Goal: Task Accomplishment & Management: Manage account settings

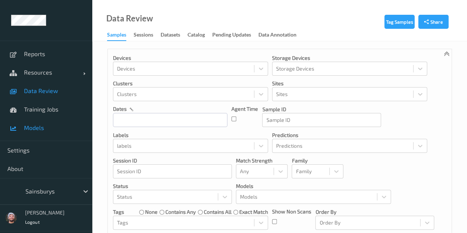
drag, startPoint x: 49, startPoint y: 137, endPoint x: 49, endPoint y: 126, distance: 11.1
click at [49, 136] on div "Reports Resources Devices Clusters Sites Data Review Training Jobs Models" at bounding box center [46, 91] width 92 height 100
click at [49, 125] on span "Models" at bounding box center [54, 127] width 61 height 7
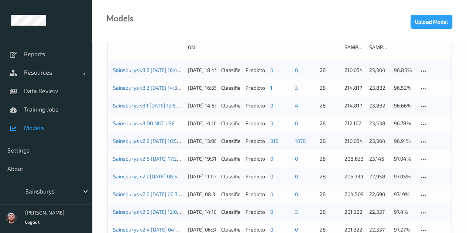
scroll to position [74, 0]
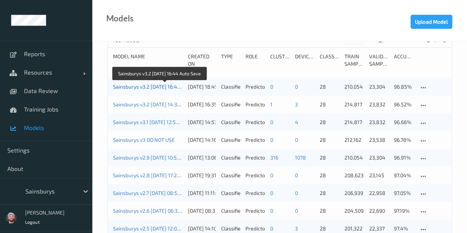
click at [142, 87] on link "Sainsburys v3.2 2025-09-19 16:44 Auto Save" at bounding box center [159, 86] width 92 height 6
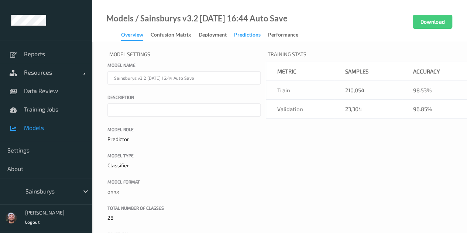
click at [239, 37] on div "Predictions" at bounding box center [247, 35] width 27 height 9
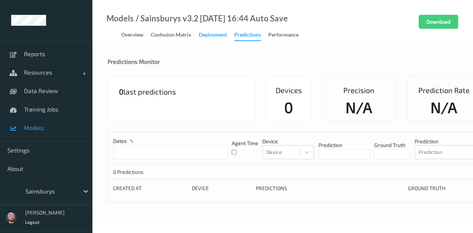
click at [219, 36] on div "Deployment" at bounding box center [213, 35] width 28 height 9
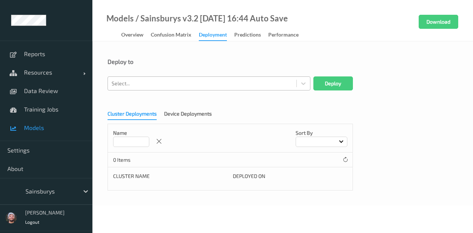
click at [173, 85] on div at bounding box center [202, 83] width 181 height 9
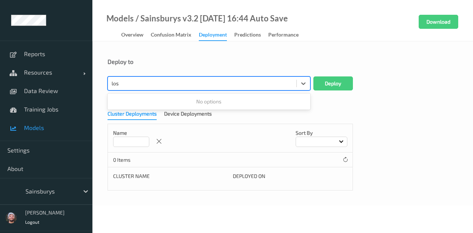
type input "lo"
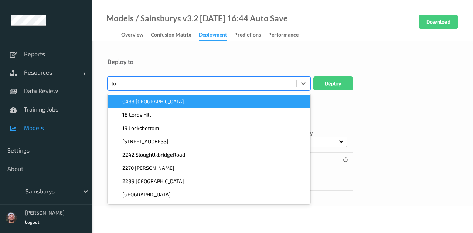
click at [164, 106] on div "0433 Low Hall" at bounding box center [208, 101] width 203 height 13
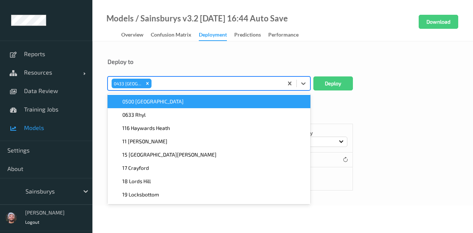
click at [332, 75] on div "Deploy to" at bounding box center [282, 67] width 350 height 18
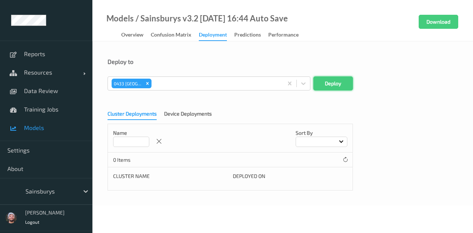
click at [330, 78] on button "Deploy" at bounding box center [333, 83] width 40 height 14
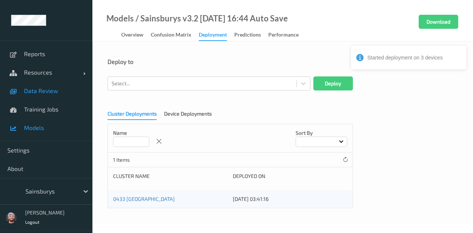
click at [57, 89] on span "Data Review" at bounding box center [54, 90] width 61 height 7
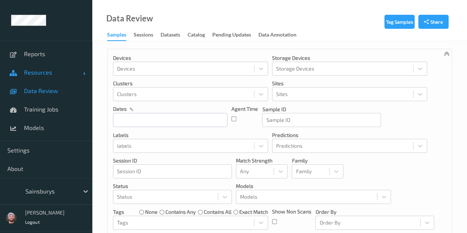
click at [31, 74] on span "Resources" at bounding box center [53, 72] width 59 height 7
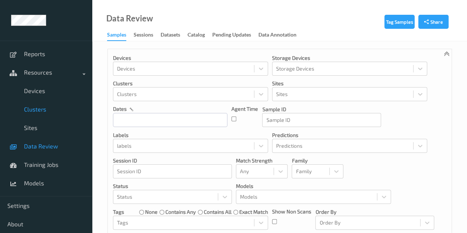
click at [40, 116] on link "Clusters" at bounding box center [46, 109] width 92 height 18
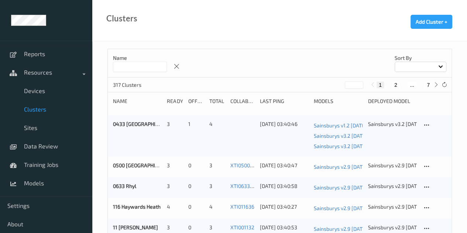
click at [149, 68] on input at bounding box center [140, 67] width 54 height 10
type input "***"
click at [139, 128] on div "0433 Low Hall" at bounding box center [137, 135] width 49 height 31
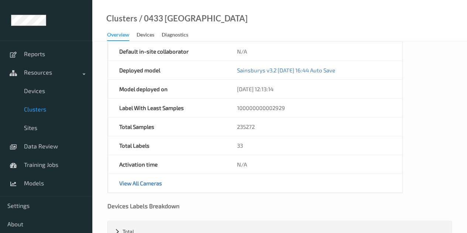
scroll to position [37, 0]
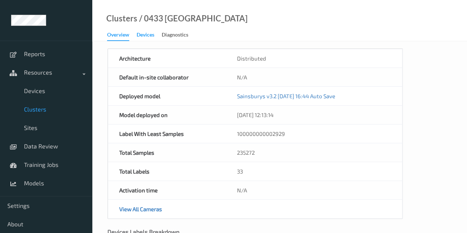
click at [152, 38] on div "Devices" at bounding box center [146, 35] width 18 height 9
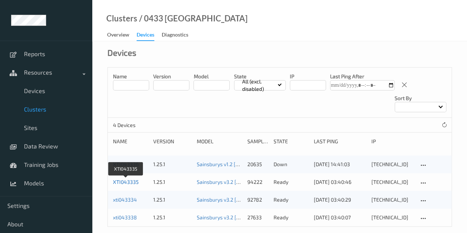
click at [125, 182] on link "XTI043335" at bounding box center [126, 182] width 26 height 6
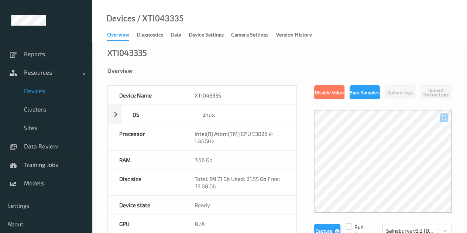
click at [133, 35] on link "Overview" at bounding box center [122, 35] width 30 height 11
click at [156, 36] on div "Diagnostics" at bounding box center [150, 35] width 27 height 9
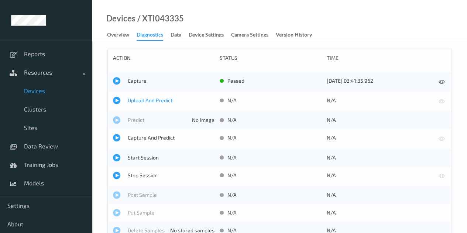
click at [142, 102] on span "Upload And Predict" at bounding box center [171, 100] width 87 height 7
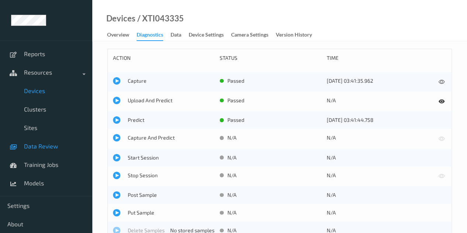
click at [24, 151] on link "Data Review" at bounding box center [46, 146] width 92 height 18
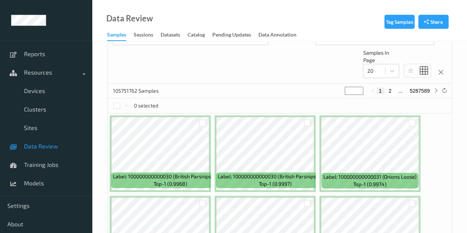
scroll to position [222, 0]
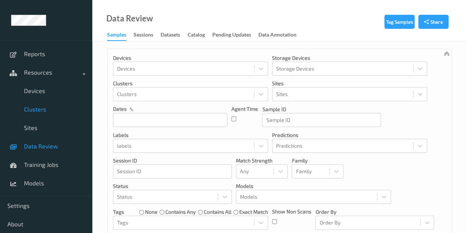
click at [22, 105] on link "Clusters" at bounding box center [46, 109] width 92 height 18
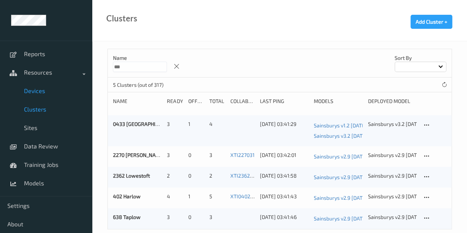
click at [40, 94] on link "Devices" at bounding box center [46, 91] width 92 height 18
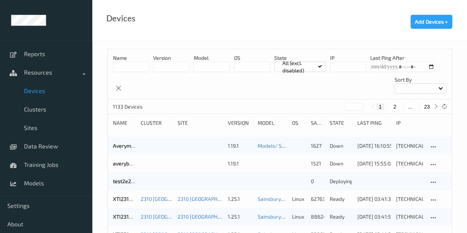
click at [132, 62] on input at bounding box center [131, 67] width 36 height 10
type input "**"
click at [56, 114] on link "Clusters" at bounding box center [46, 109] width 92 height 18
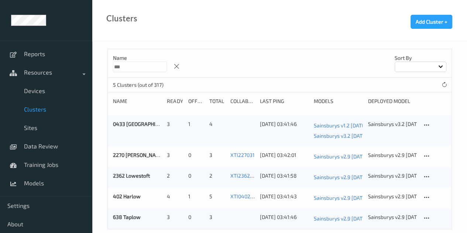
drag, startPoint x: 147, startPoint y: 67, endPoint x: 146, endPoint y: 71, distance: 3.9
click at [147, 67] on input "***" at bounding box center [140, 67] width 54 height 10
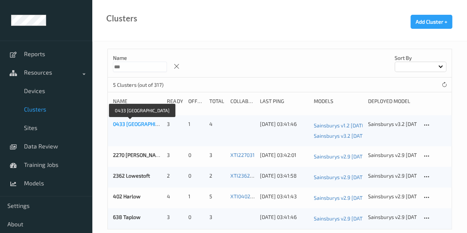
click at [133, 125] on link "0433 Low Hall" at bounding box center [144, 124] width 62 height 6
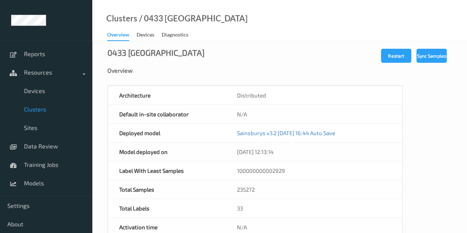
click at [142, 30] on link "Devices" at bounding box center [149, 35] width 25 height 10
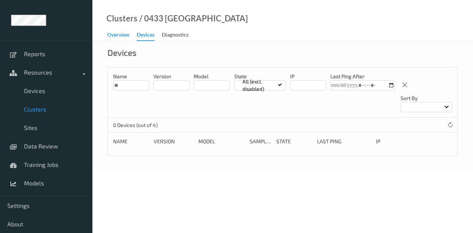
click at [114, 36] on div "Overview" at bounding box center [118, 35] width 22 height 9
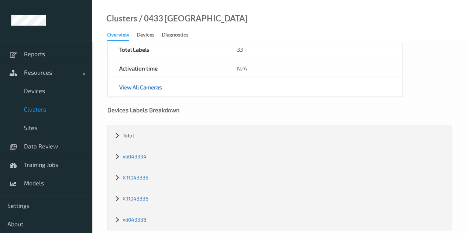
scroll to position [169, 0]
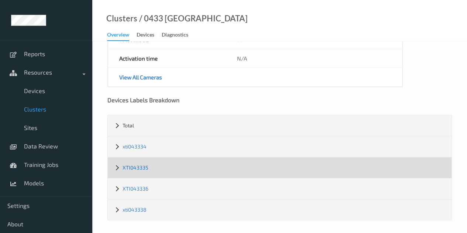
click at [143, 165] on link "XTI043335" at bounding box center [136, 167] width 26 height 6
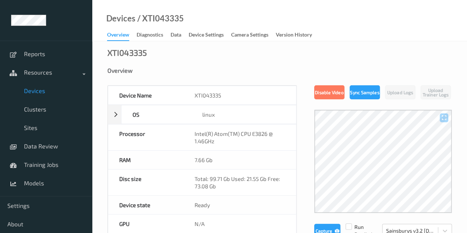
click at [134, 36] on link "Overview" at bounding box center [122, 35] width 30 height 11
click at [150, 38] on div "Diagnostics" at bounding box center [150, 35] width 27 height 9
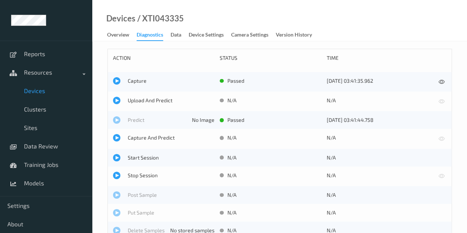
click at [146, 104] on div "Upload And Predict" at bounding box center [164, 101] width 102 height 9
click at [147, 99] on span "Upload And Predict" at bounding box center [171, 100] width 87 height 7
click at [149, 102] on span "Upload And Predict" at bounding box center [171, 100] width 87 height 7
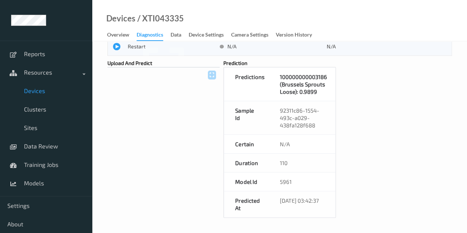
scroll to position [218, 0]
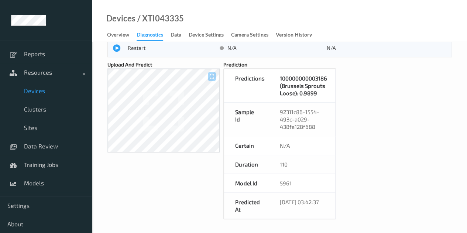
click at [40, 93] on span "Devices" at bounding box center [54, 90] width 61 height 7
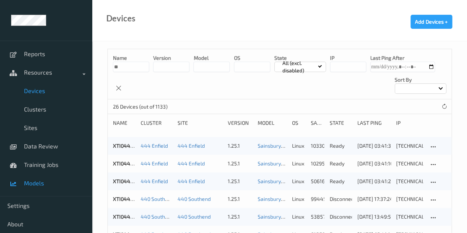
click at [63, 188] on link "Models" at bounding box center [46, 183] width 92 height 18
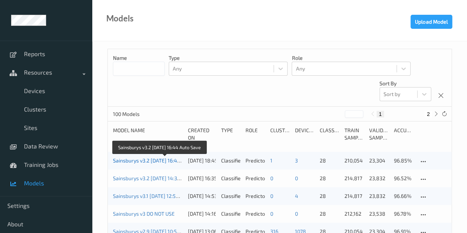
click at [142, 162] on link "Sainsburys v3.2 [DATE] 16:44 Auto Save" at bounding box center [159, 160] width 92 height 6
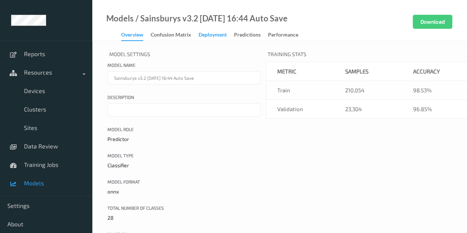
click at [223, 40] on div "Deployment" at bounding box center [213, 35] width 28 height 9
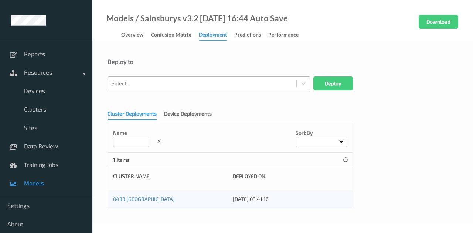
click at [164, 89] on div "Select..." at bounding box center [208, 83] width 203 height 14
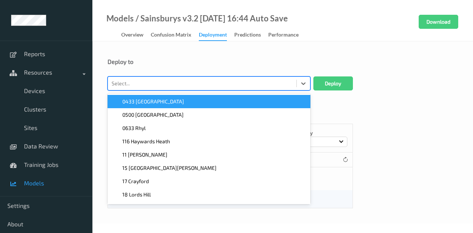
click at [163, 105] on div "0433 Low Hall" at bounding box center [209, 101] width 194 height 7
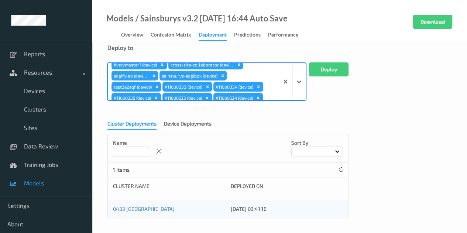
scroll to position [1113, 0]
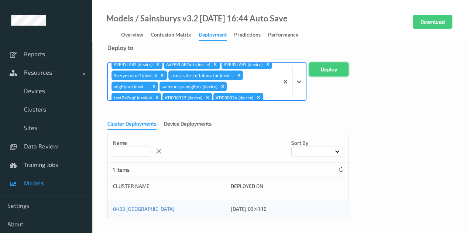
click at [345, 64] on button "Deploy" at bounding box center [329, 69] width 40 height 14
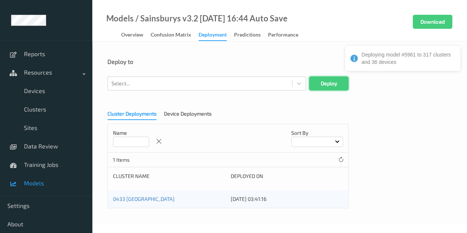
scroll to position [0, 0]
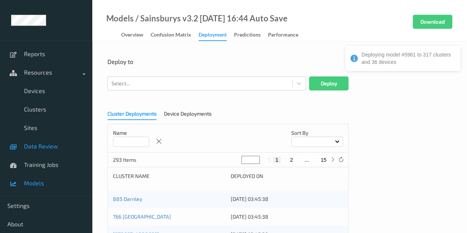
click at [55, 152] on link "Data Review" at bounding box center [46, 146] width 92 height 18
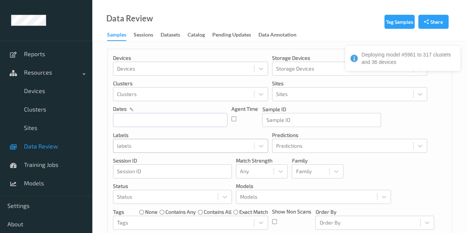
click at [171, 142] on div at bounding box center [183, 145] width 133 height 9
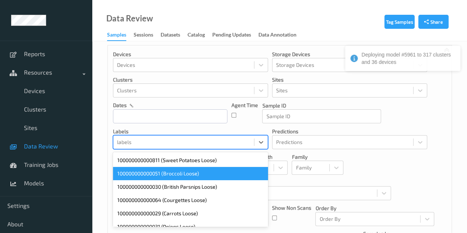
scroll to position [36, 0]
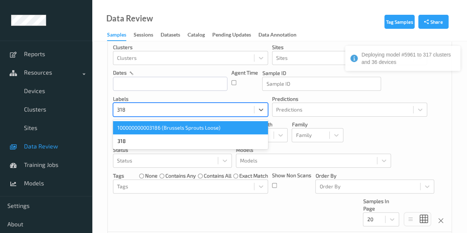
type input "3186"
click at [174, 128] on div "100000000003186 (Brussels Sprouts Loose)" at bounding box center [190, 127] width 155 height 13
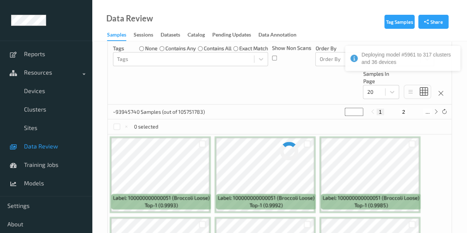
scroll to position [184, 0]
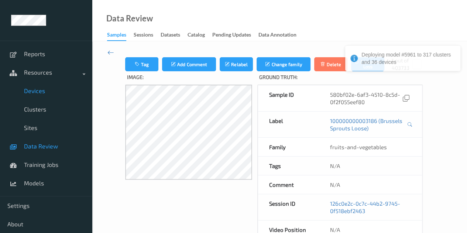
drag, startPoint x: 57, startPoint y: 96, endPoint x: 63, endPoint y: 96, distance: 6.0
click at [57, 96] on link "Devices" at bounding box center [46, 91] width 92 height 18
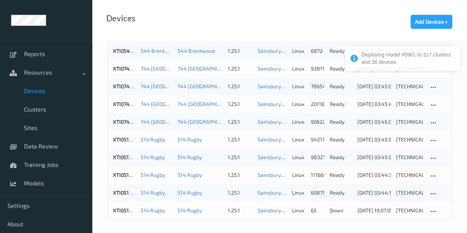
scroll to position [380, 0]
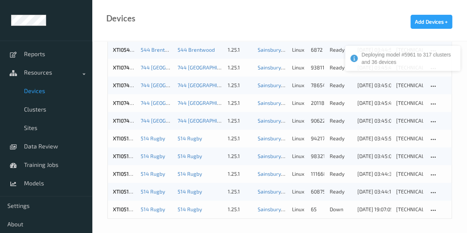
click at [136, 152] on div "XTI051444 514 Rugby 514 Rugby 1.25.1 Sainsburys v3.2 2025-09-19 16:44 Auto Save…" at bounding box center [280, 156] width 344 height 18
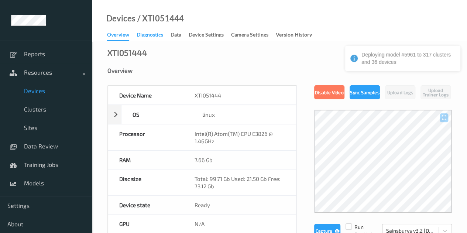
click at [147, 33] on div "Diagnostics" at bounding box center [150, 35] width 27 height 9
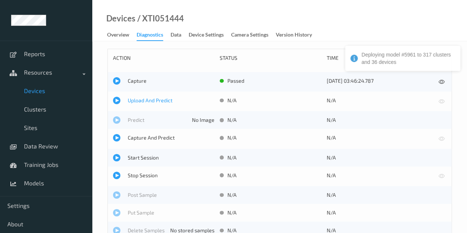
click at [135, 98] on span "Upload And Predict" at bounding box center [171, 100] width 87 height 7
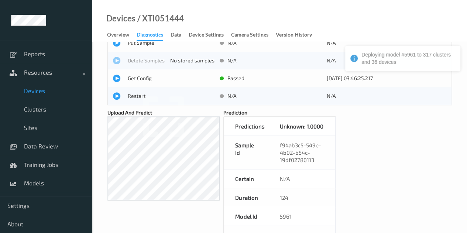
scroll to position [171, 0]
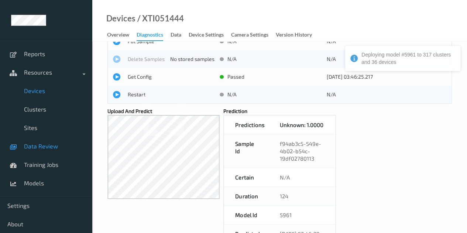
click at [44, 144] on span "Data Review" at bounding box center [54, 146] width 61 height 7
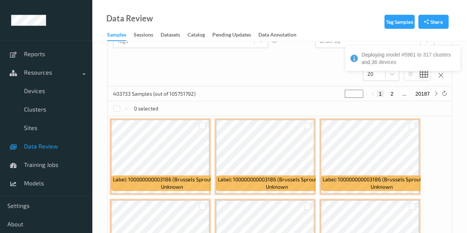
scroll to position [222, 0]
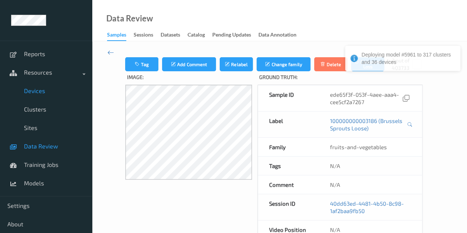
click at [16, 97] on span at bounding box center [13, 91] width 13 height 13
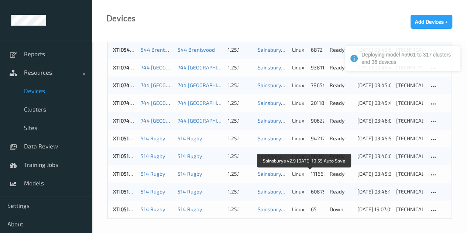
scroll to position [380, 0]
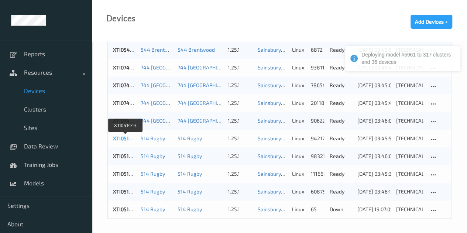
click at [128, 138] on link "XTI051443" at bounding box center [125, 138] width 25 height 6
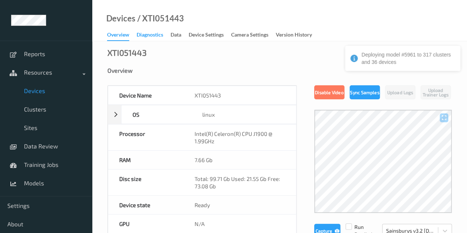
click at [154, 38] on div "Diagnostics" at bounding box center [150, 35] width 27 height 9
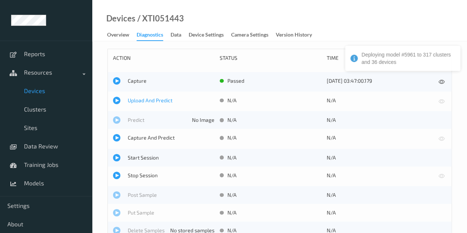
click at [150, 103] on span "Upload And Predict" at bounding box center [171, 100] width 87 height 7
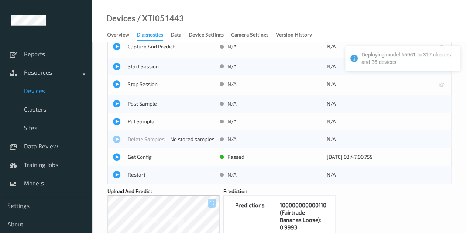
scroll to position [111, 0]
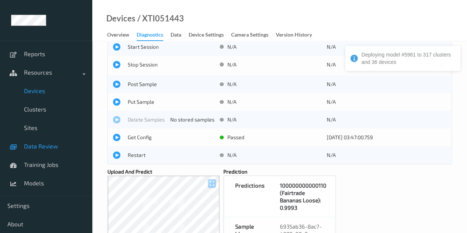
click at [58, 140] on link "Data Review" at bounding box center [46, 146] width 92 height 18
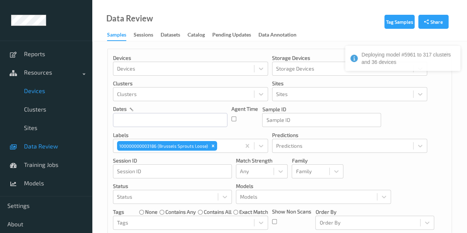
click at [49, 96] on link "Devices" at bounding box center [46, 91] width 92 height 18
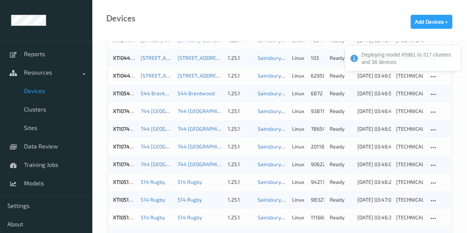
scroll to position [380, 0]
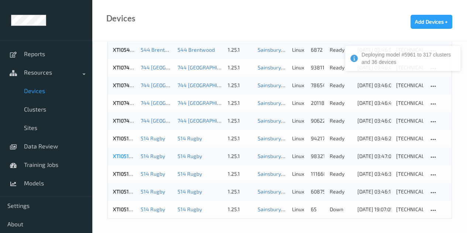
click at [133, 156] on link "XTI051444" at bounding box center [126, 156] width 26 height 6
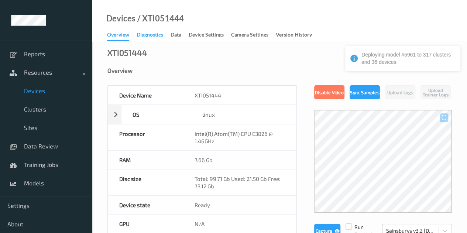
click at [153, 35] on div "Diagnostics" at bounding box center [150, 35] width 27 height 9
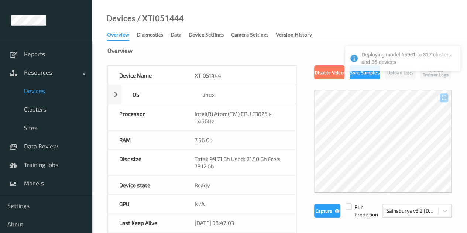
scroll to position [37, 0]
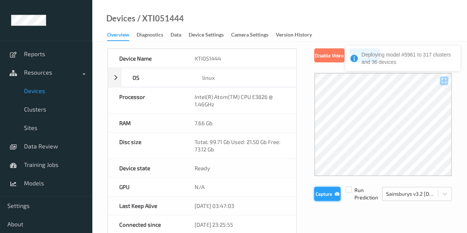
click at [331, 192] on button "Capture" at bounding box center [327, 194] width 26 height 14
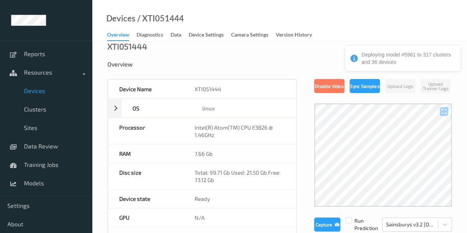
scroll to position [0, 0]
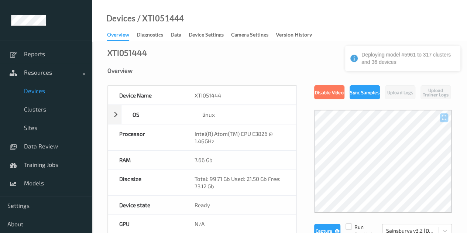
click at [144, 30] on link "Diagnostics" at bounding box center [154, 35] width 34 height 10
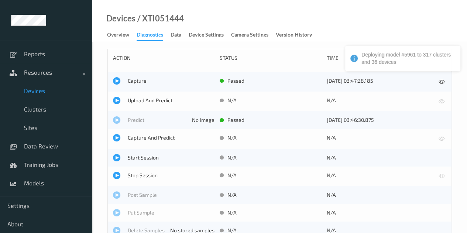
click at [156, 105] on div "Upload And Predict" at bounding box center [164, 101] width 102 height 9
click at [157, 103] on span "Upload And Predict" at bounding box center [171, 100] width 87 height 7
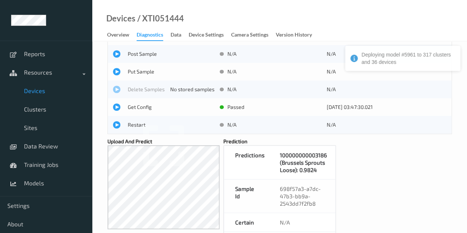
scroll to position [148, 0]
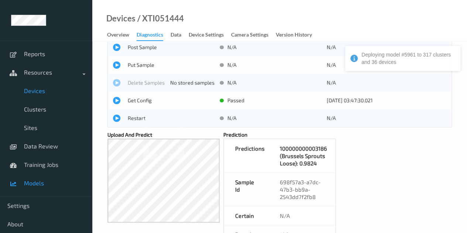
click at [37, 184] on span "Models" at bounding box center [54, 183] width 61 height 7
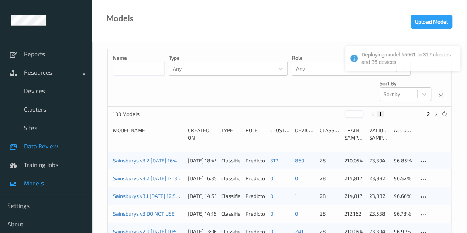
click at [53, 144] on span "Data Review" at bounding box center [54, 146] width 61 height 7
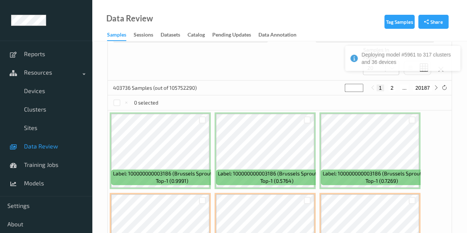
scroll to position [259, 0]
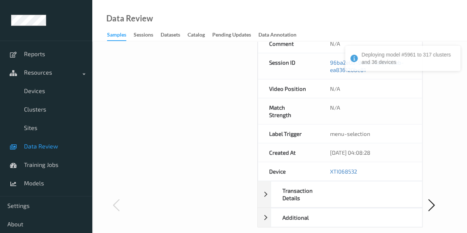
scroll to position [148, 0]
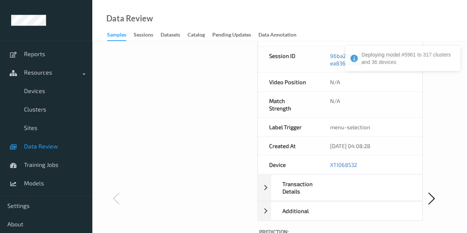
click at [61, 144] on span "Data Review" at bounding box center [54, 146] width 61 height 7
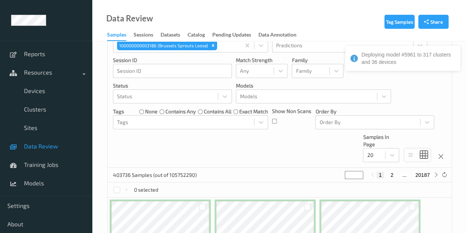
scroll to position [74, 0]
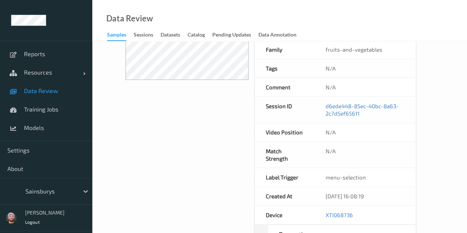
scroll to position [112, 0]
click at [45, 92] on span "Data Review" at bounding box center [54, 90] width 61 height 7
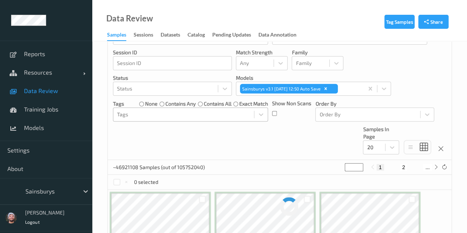
scroll to position [111, 0]
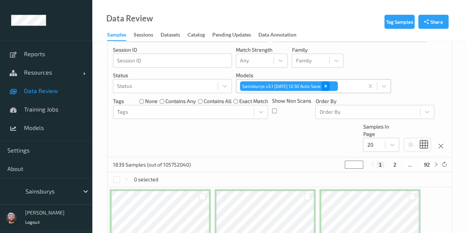
click at [330, 86] on div "Remove Sainsburys v3.1 2025-09-19 12:50 Auto Save" at bounding box center [326, 86] width 8 height 10
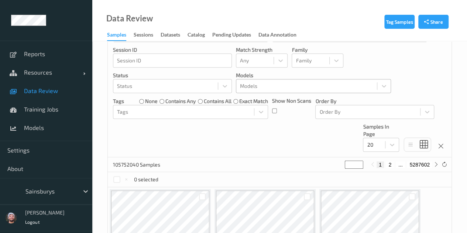
click at [35, 92] on span "Data Review" at bounding box center [54, 90] width 61 height 7
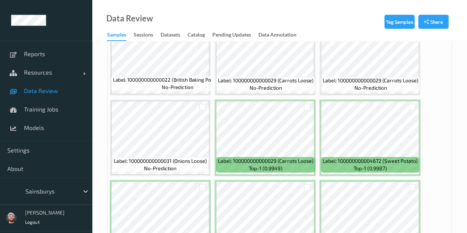
scroll to position [332, 0]
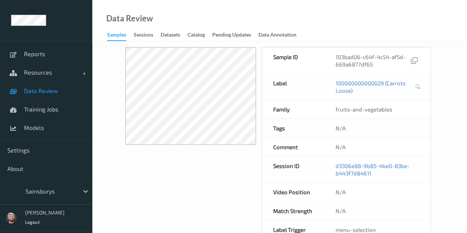
scroll to position [37, 0]
click at [28, 127] on span "Models" at bounding box center [54, 127] width 61 height 7
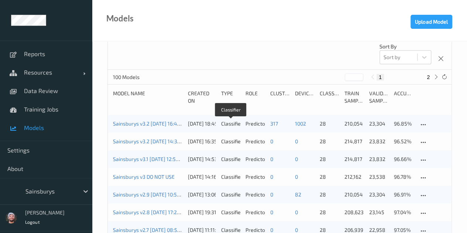
scroll to position [37, 0]
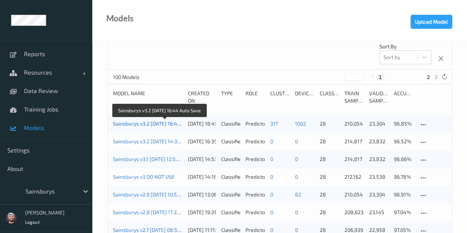
click at [158, 121] on link "Sainsburys v3.2 [DATE] 16:44 Auto Save" at bounding box center [159, 123] width 92 height 6
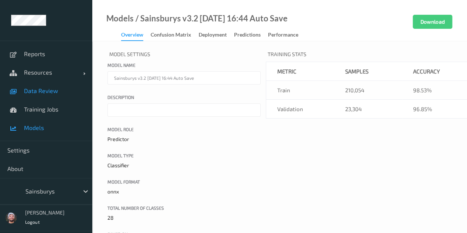
drag, startPoint x: 45, startPoint y: 87, endPoint x: 57, endPoint y: 90, distance: 12.2
click at [45, 87] on span "Data Review" at bounding box center [54, 90] width 61 height 7
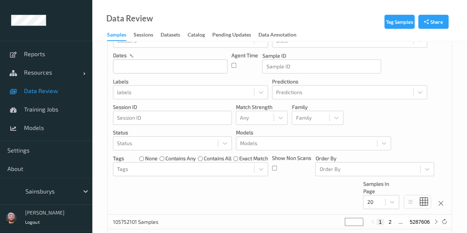
scroll to position [37, 0]
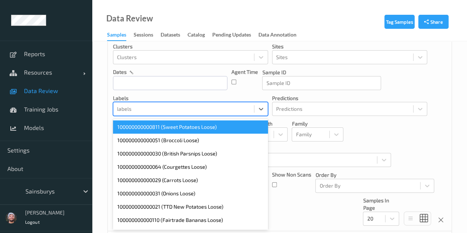
click at [156, 113] on div at bounding box center [183, 109] width 133 height 9
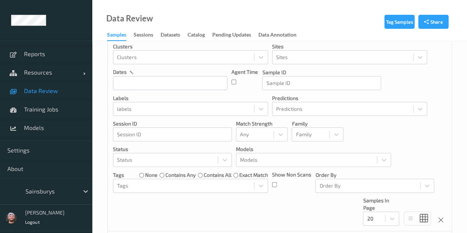
click at [341, 96] on p "Predictions" at bounding box center [349, 98] width 155 height 7
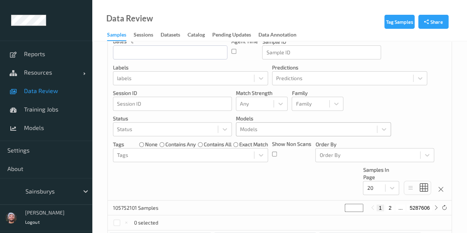
scroll to position [148, 0]
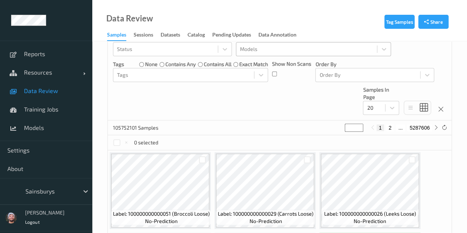
click at [272, 49] on div at bounding box center [306, 49] width 133 height 9
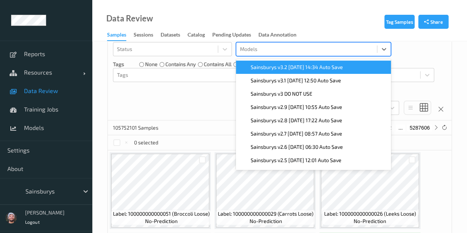
click at [267, 69] on span "Sainsburys v3.2 [DATE] 14:34 Auto Save" at bounding box center [297, 67] width 92 height 7
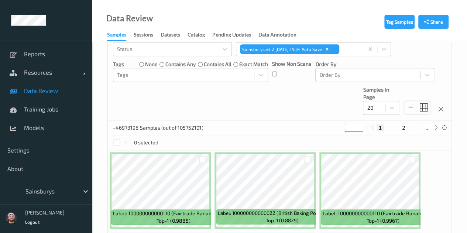
click at [192, 88] on div "Devices Devices Storage Devices Storage Devices Clusters Clusters Sites Sites d…" at bounding box center [280, 10] width 344 height 219
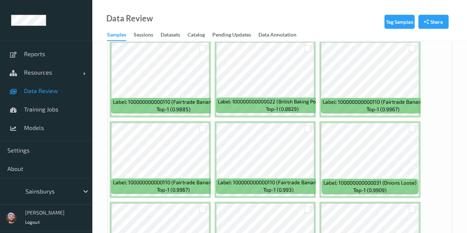
scroll to position [259, 0]
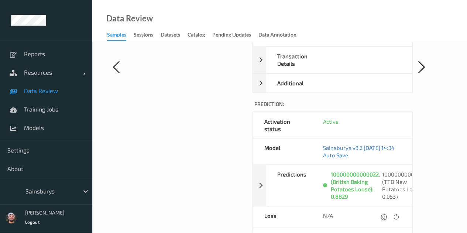
scroll to position [296, 0]
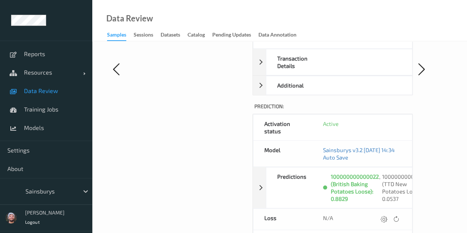
click at [38, 94] on link "Data Review" at bounding box center [46, 91] width 92 height 18
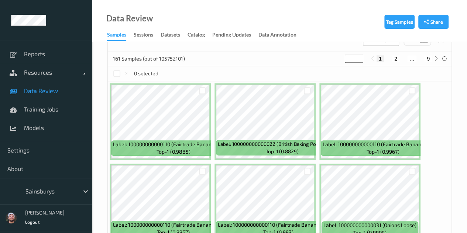
scroll to position [222, 0]
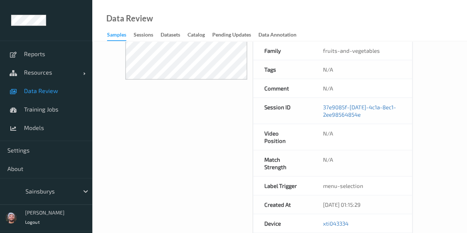
scroll to position [74, 0]
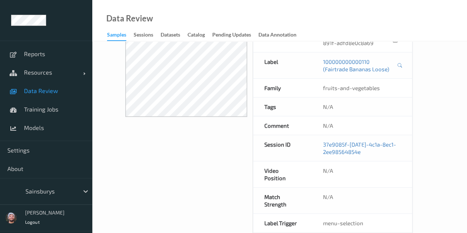
click at [16, 89] on icon at bounding box center [13, 91] width 7 height 6
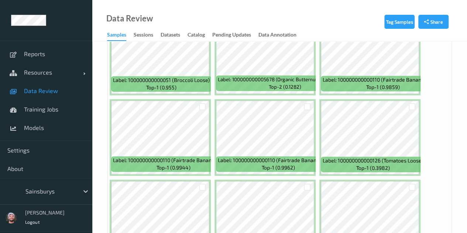
scroll to position [554, 0]
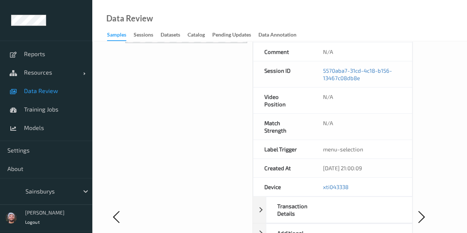
scroll to position [332, 0]
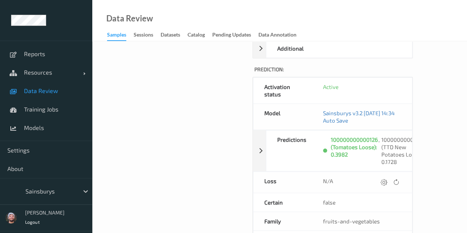
click at [65, 90] on span "Data Review" at bounding box center [54, 90] width 61 height 7
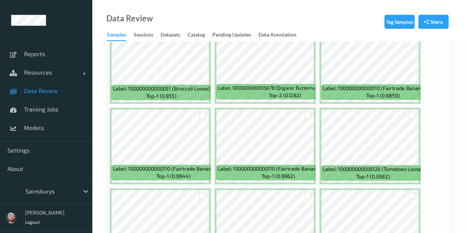
scroll to position [517, 0]
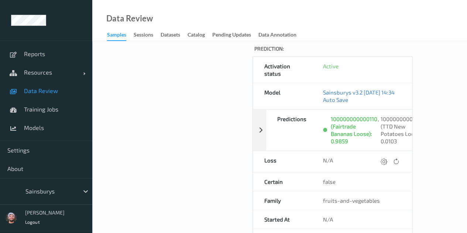
scroll to position [369, 0]
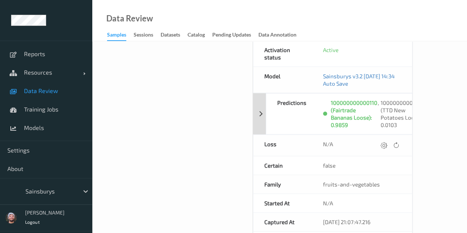
click at [387, 108] on div "100000000000021 (TTD New Potatoes Loose): 0.0103" at bounding box center [404, 114] width 47 height 30
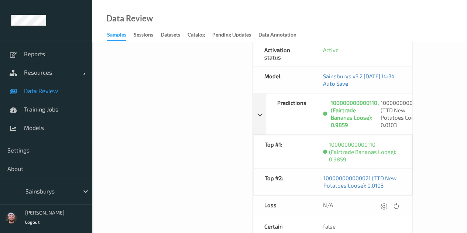
click at [37, 91] on span "Data Review" at bounding box center [54, 90] width 61 height 7
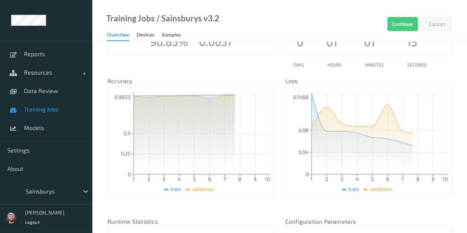
scroll to position [111, 0]
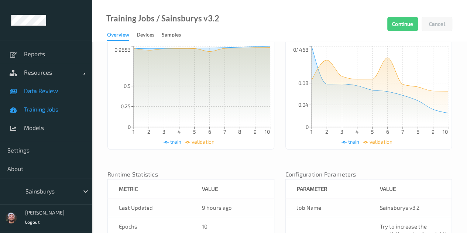
click at [30, 82] on link "Data Review" at bounding box center [46, 91] width 92 height 18
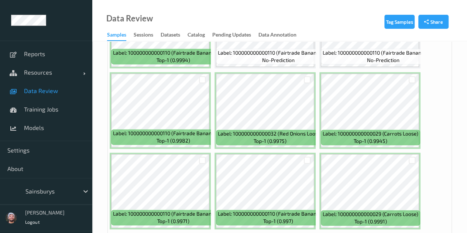
scroll to position [467, 0]
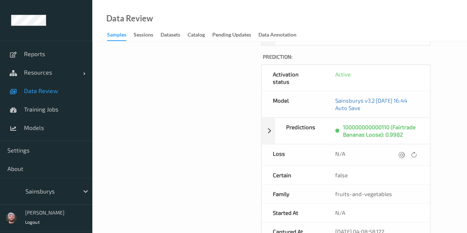
scroll to position [332, 0]
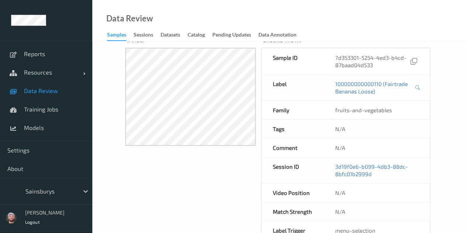
click at [60, 88] on span "Data Review" at bounding box center [54, 90] width 61 height 7
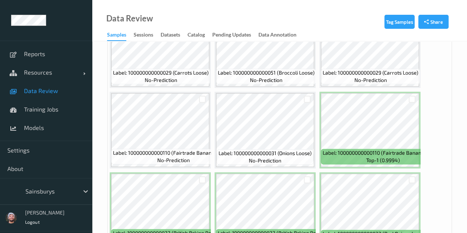
scroll to position [443, 0]
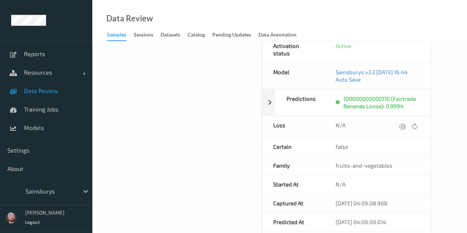
scroll to position [369, 0]
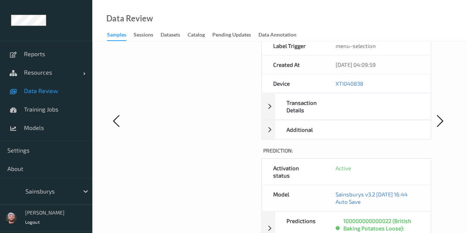
scroll to position [332, 0]
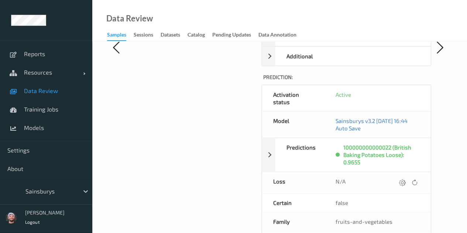
scroll to position [296, 0]
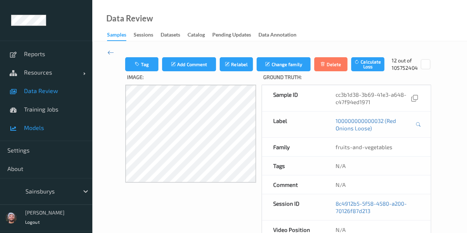
click at [53, 135] on link "Models" at bounding box center [46, 128] width 92 height 18
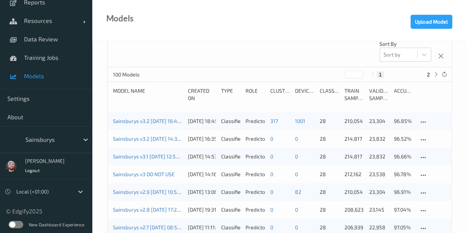
scroll to position [37, 0]
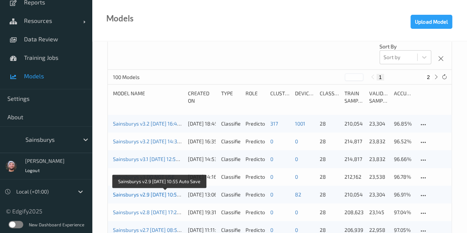
click at [140, 193] on link "Sainsburys v2.9 [DATE] 10:55 Auto Save" at bounding box center [159, 194] width 92 height 6
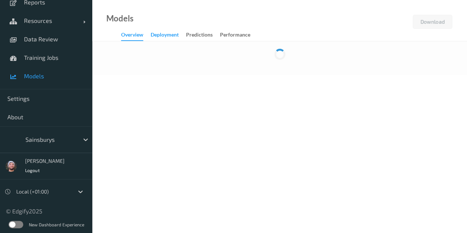
click at [163, 40] on div "Deployment" at bounding box center [165, 35] width 28 height 9
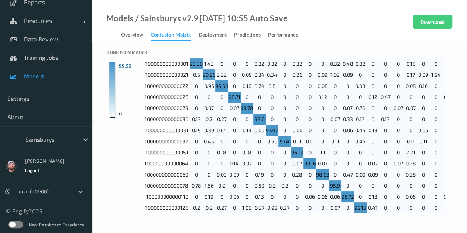
click at [231, 25] on div "Models / Sainsburys v2.9 2025-08-04 10:55 Auto Save Overview Confusion matrix D…" at bounding box center [189, 28] width 195 height 26
click at [214, 35] on div "Deployment" at bounding box center [213, 35] width 28 height 9
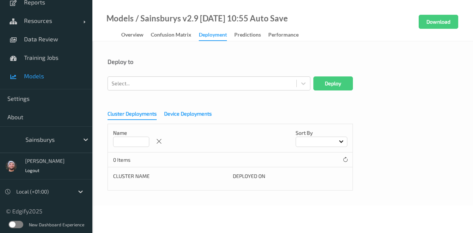
click at [171, 114] on div "Device Deployments" at bounding box center [188, 114] width 48 height 9
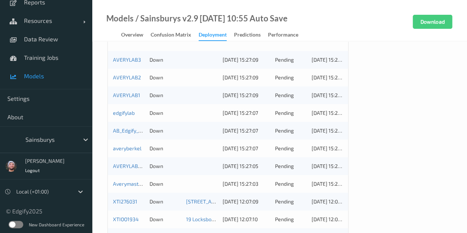
scroll to position [148, 0]
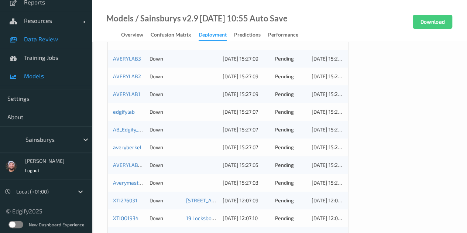
click at [55, 45] on link "Data Review" at bounding box center [46, 39] width 92 height 18
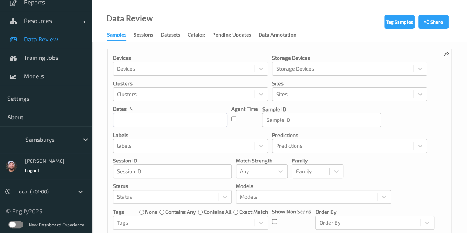
scroll to position [111, 0]
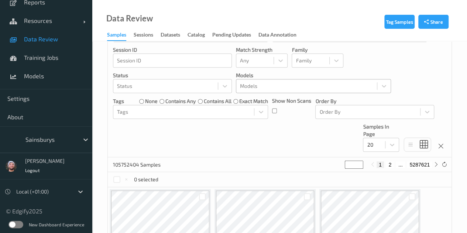
click at [273, 92] on div "Models" at bounding box center [313, 86] width 155 height 14
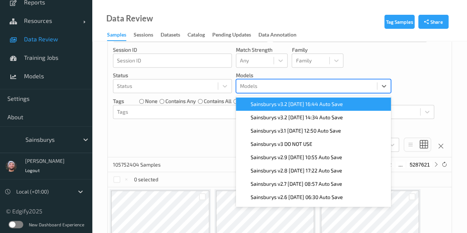
click at [275, 85] on div at bounding box center [306, 86] width 133 height 9
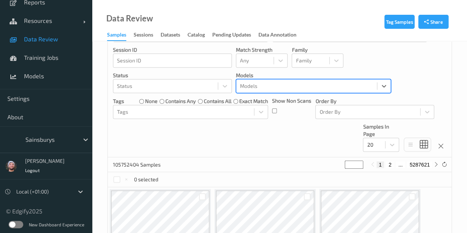
click at [275, 85] on div at bounding box center [306, 86] width 133 height 9
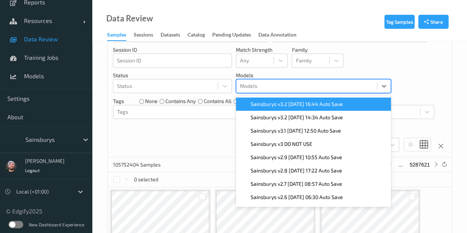
click at [295, 99] on div "Sainsburys v3.2 [DATE] 16:44 Auto Save" at bounding box center [313, 104] width 155 height 13
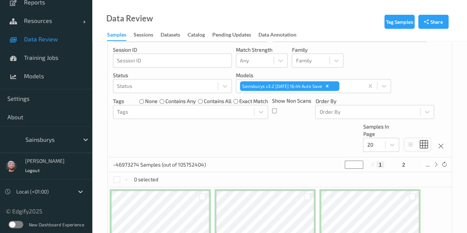
click at [201, 151] on div "Devices Devices Storage Devices Storage Devices Clusters Clusters Sites Sites d…" at bounding box center [280, 47] width 344 height 219
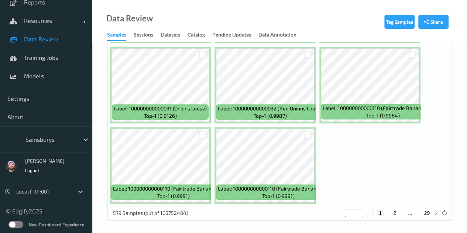
scroll to position [658, 0]
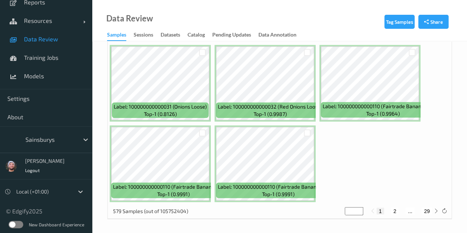
click at [428, 208] on button "29" at bounding box center [427, 211] width 10 height 7
type input "**"
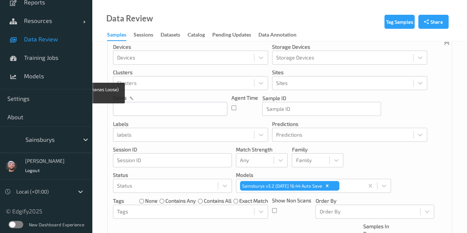
scroll to position [148, 0]
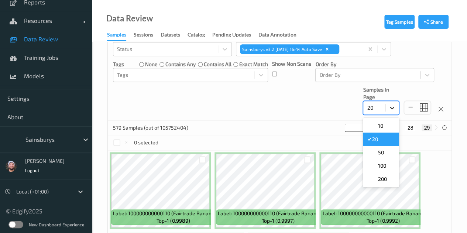
click at [386, 110] on div at bounding box center [392, 107] width 13 height 13
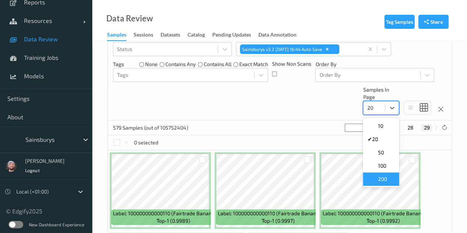
click at [384, 180] on span "200" at bounding box center [382, 178] width 9 height 7
type input "*"
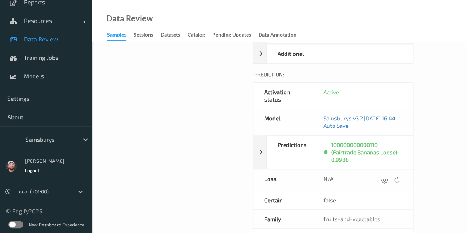
scroll to position [330, 0]
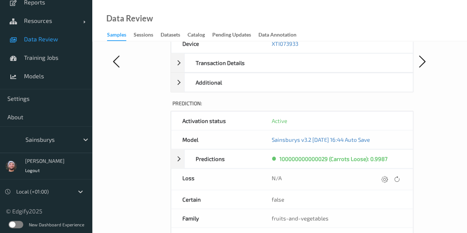
scroll to position [276, 0]
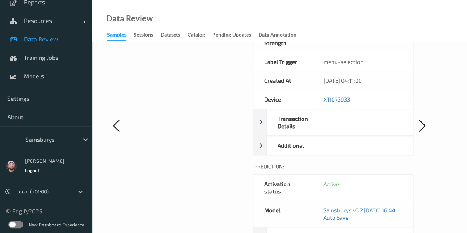
scroll to position [236, 0]
drag, startPoint x: 32, startPoint y: 41, endPoint x: 28, endPoint y: 0, distance: 40.8
click at [32, 41] on span "Data Review" at bounding box center [54, 38] width 61 height 7
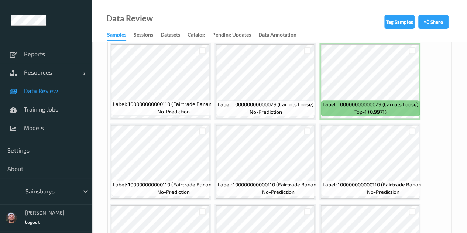
scroll to position [259, 0]
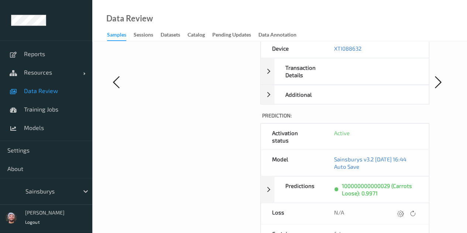
scroll to position [259, 0]
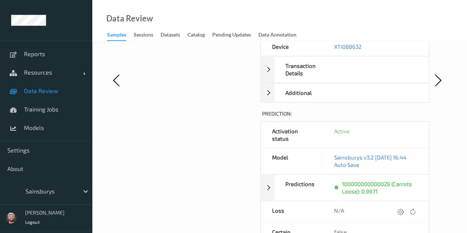
click at [58, 94] on span "Data Review" at bounding box center [54, 90] width 61 height 7
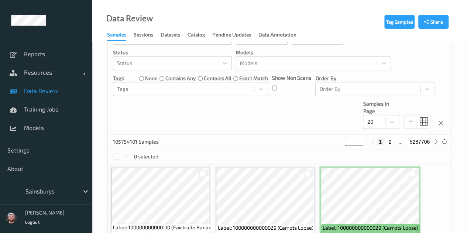
scroll to position [222, 0]
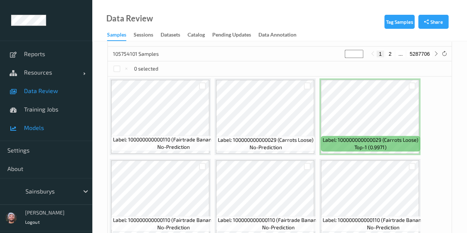
click at [45, 124] on span "Models" at bounding box center [54, 127] width 61 height 7
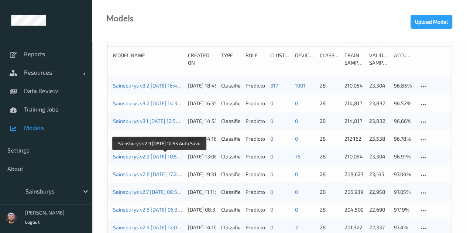
scroll to position [74, 0]
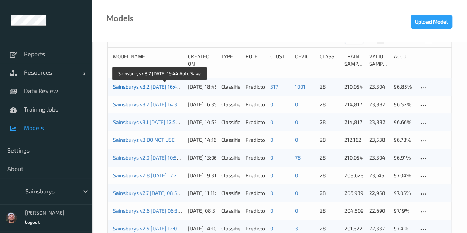
click at [155, 84] on link "Sainsburys v3.2 [DATE] 16:44 Auto Save" at bounding box center [159, 86] width 92 height 6
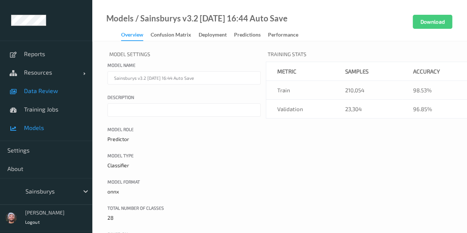
click at [47, 84] on link "Data Review" at bounding box center [46, 91] width 92 height 18
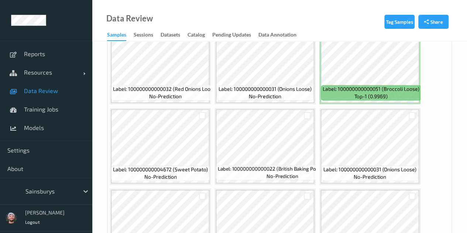
scroll to position [517, 0]
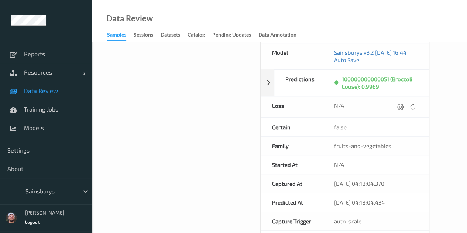
scroll to position [369, 0]
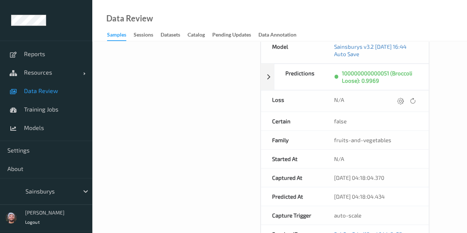
click at [60, 83] on link "Data Review" at bounding box center [46, 91] width 92 height 18
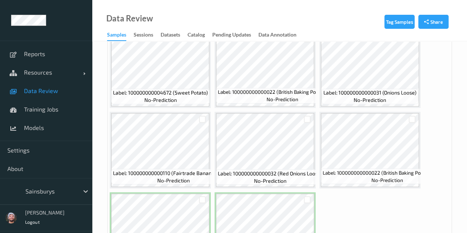
scroll to position [658, 0]
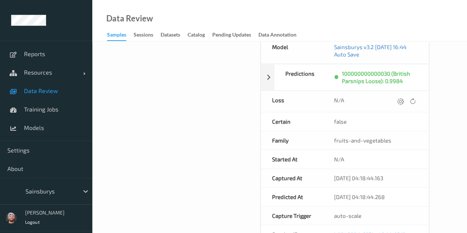
scroll to position [369, 0]
click at [55, 90] on span "Data Review" at bounding box center [54, 90] width 61 height 7
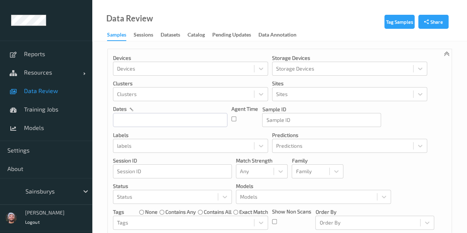
click at [69, 93] on span "Data Review" at bounding box center [54, 90] width 61 height 7
click at [64, 93] on span "Data Review" at bounding box center [54, 90] width 61 height 7
click at [44, 115] on link "Training Jobs" at bounding box center [46, 109] width 92 height 18
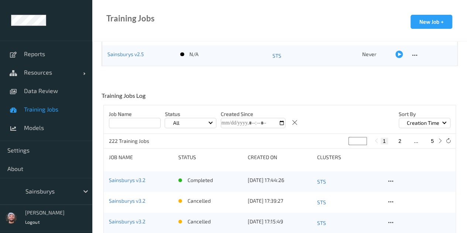
scroll to position [111, 0]
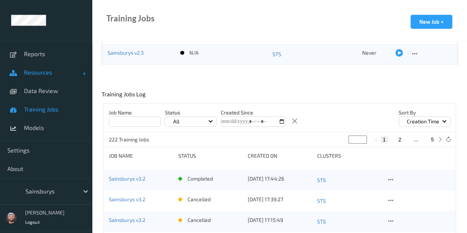
click at [60, 80] on link "Resources" at bounding box center [46, 72] width 92 height 18
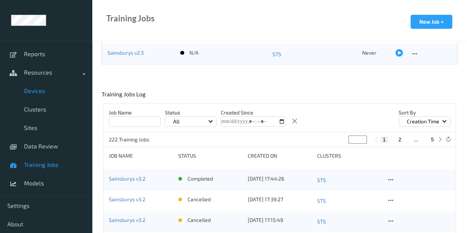
click at [56, 86] on link "Devices" at bounding box center [46, 91] width 92 height 18
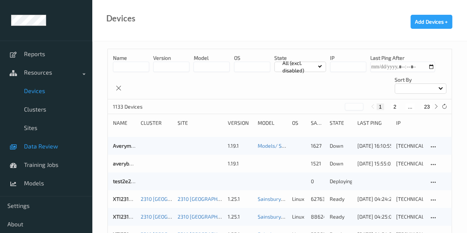
click at [55, 152] on link "Data Review" at bounding box center [46, 146] width 92 height 18
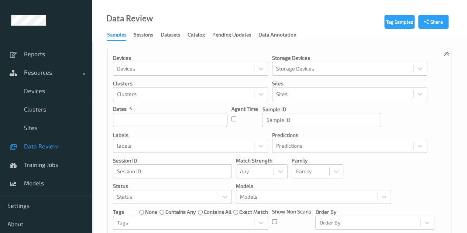
click at [55, 147] on span "Data Review" at bounding box center [54, 146] width 61 height 7
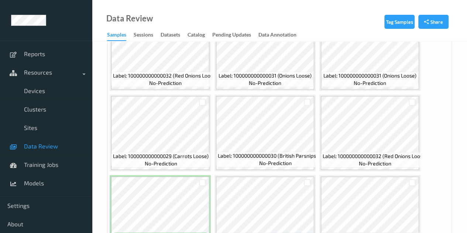
scroll to position [296, 0]
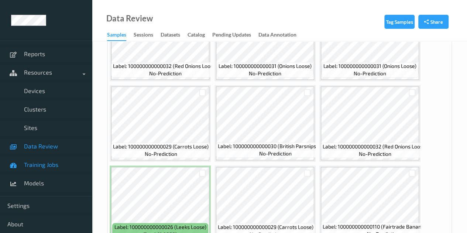
click at [56, 167] on span "Training Jobs" at bounding box center [54, 164] width 61 height 7
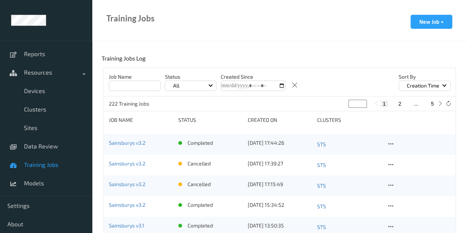
scroll to position [148, 0]
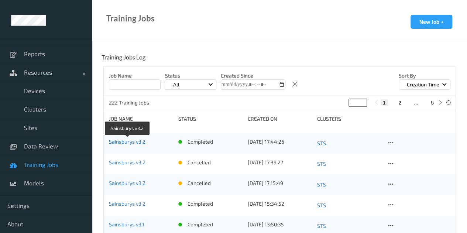
click at [123, 142] on link "Sainsburys v3.2" at bounding box center [127, 142] width 37 height 6
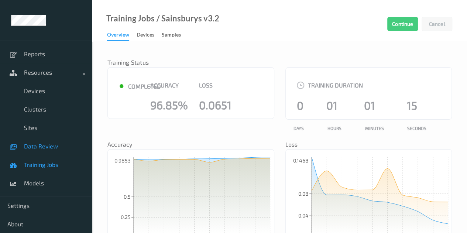
click at [58, 143] on span "Data Review" at bounding box center [54, 146] width 61 height 7
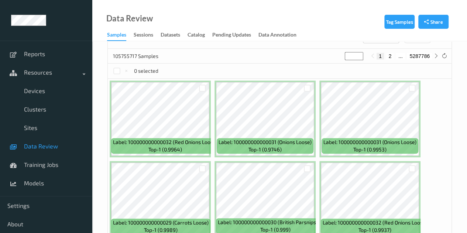
scroll to position [222, 0]
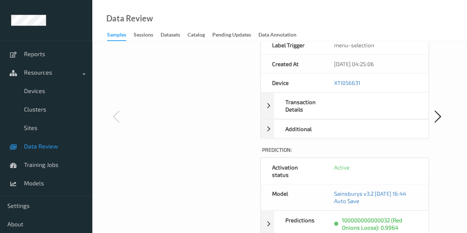
scroll to position [296, 0]
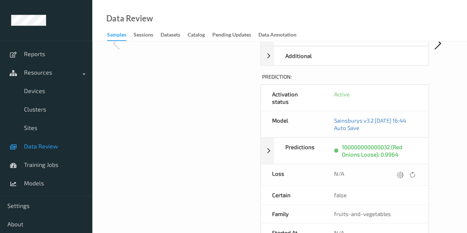
click at [61, 155] on link "Data Review" at bounding box center [46, 146] width 92 height 18
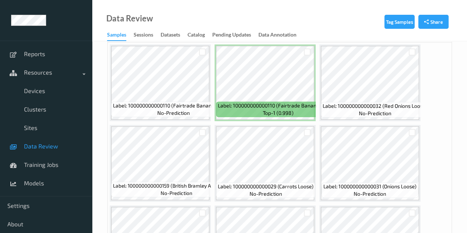
scroll to position [259, 0]
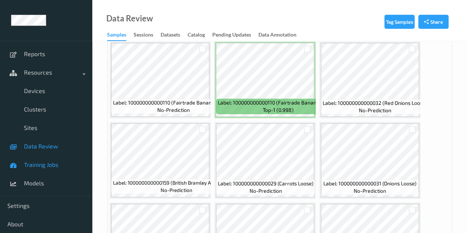
click at [62, 162] on span "Training Jobs" at bounding box center [54, 164] width 61 height 7
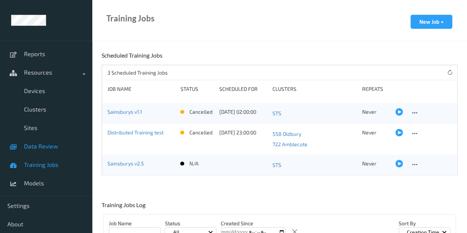
click at [55, 143] on span "Data Review" at bounding box center [54, 146] width 61 height 7
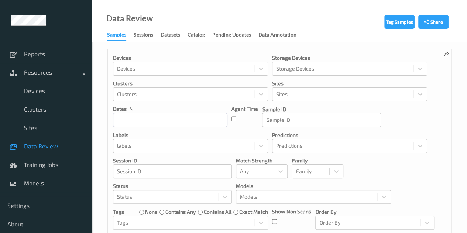
click at [79, 146] on span "Data Review" at bounding box center [54, 146] width 61 height 7
click at [58, 89] on span "Devices" at bounding box center [54, 90] width 61 height 7
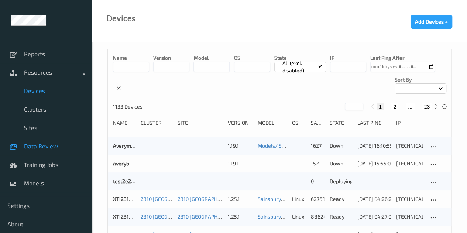
click at [59, 141] on link "Data Review" at bounding box center [46, 146] width 92 height 18
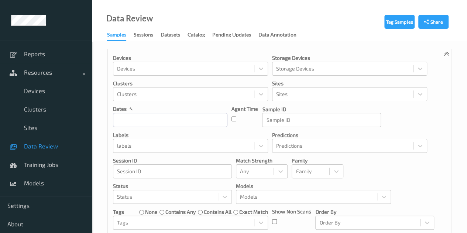
click at [59, 150] on link "Data Review" at bounding box center [46, 146] width 92 height 18
click at [59, 164] on span "Training Jobs" at bounding box center [54, 164] width 61 height 7
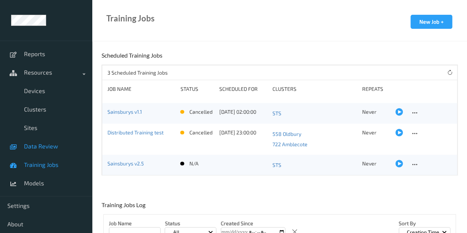
click at [52, 148] on span "Data Review" at bounding box center [54, 146] width 61 height 7
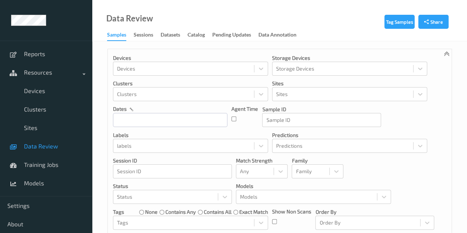
click at [197, 109] on div "dates" at bounding box center [170, 108] width 115 height 7
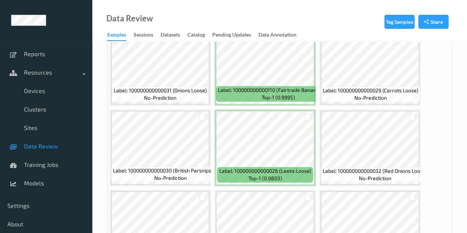
scroll to position [443, 0]
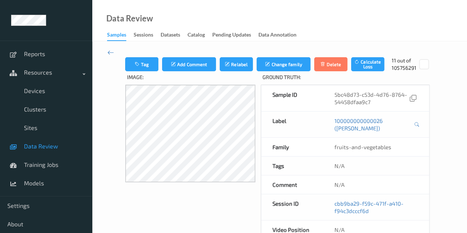
click at [44, 149] on span "Data Review" at bounding box center [54, 146] width 61 height 7
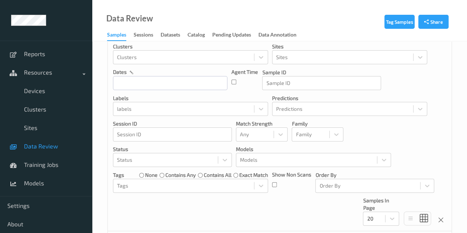
scroll to position [148, 0]
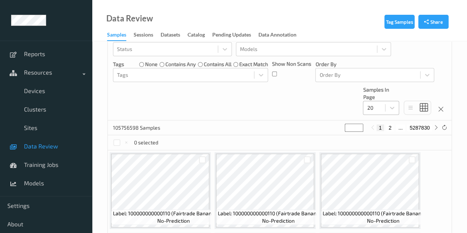
click at [372, 107] on div at bounding box center [374, 107] width 14 height 9
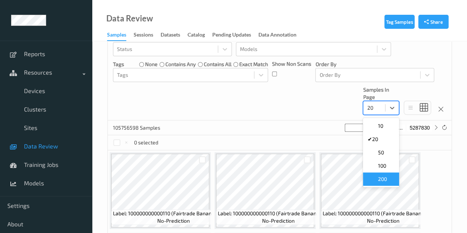
click at [380, 180] on span "200" at bounding box center [382, 178] width 9 height 7
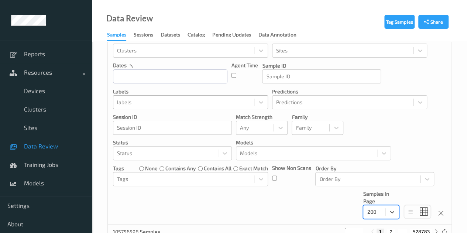
scroll to position [37, 0]
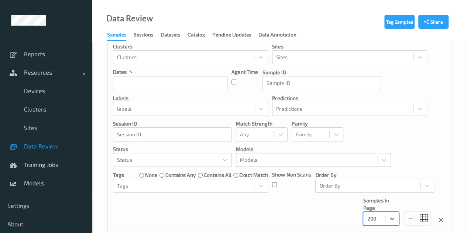
click at [252, 156] on div at bounding box center [306, 160] width 133 height 9
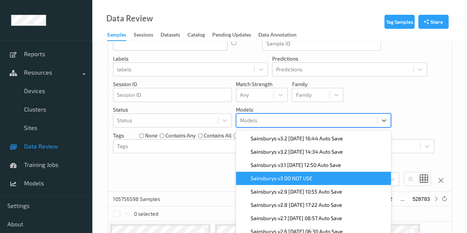
scroll to position [87, 0]
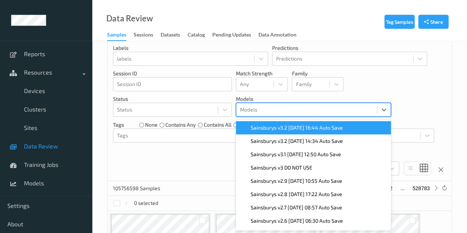
click at [286, 126] on span "Sainsburys v3.2 [DATE] 16:44 Auto Save" at bounding box center [297, 127] width 92 height 7
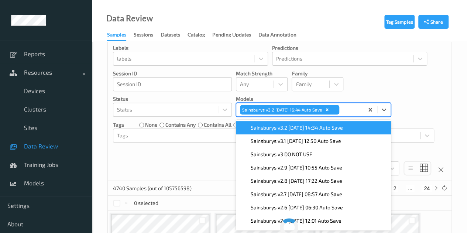
click at [208, 158] on div "Devices Devices Storage Devices Storage Devices Clusters Clusters Sites Sites d…" at bounding box center [280, 71] width 344 height 219
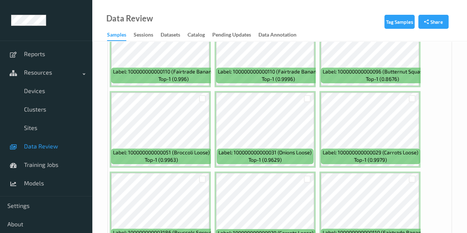
scroll to position [457, 0]
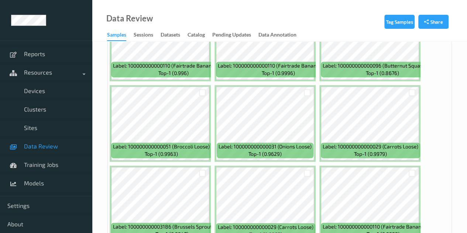
click at [368, 63] on span "Label: 100000000000096 (Butternut Squash Loose)" at bounding box center [383, 65] width 120 height 7
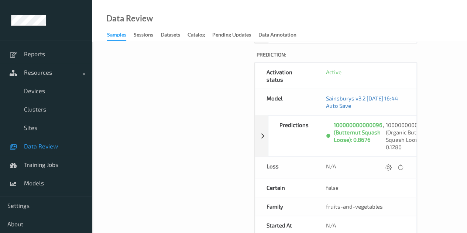
scroll to position [222, 0]
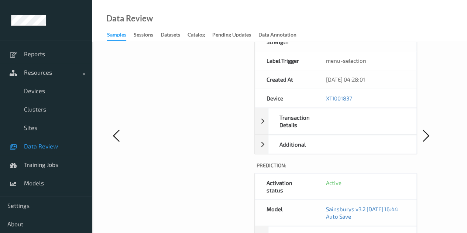
click at [72, 144] on span "Data Review" at bounding box center [54, 146] width 61 height 7
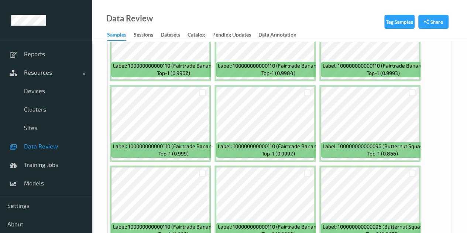
scroll to position [443, 0]
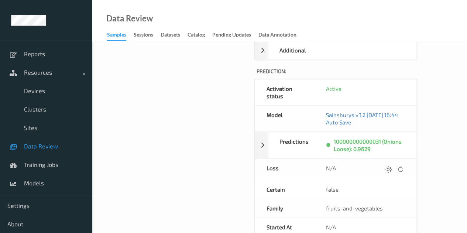
scroll to position [369, 0]
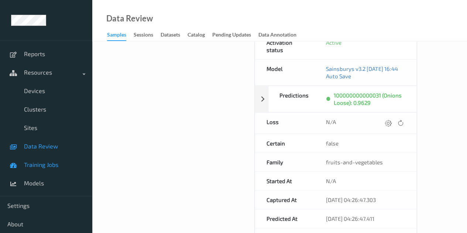
click at [18, 167] on span at bounding box center [13, 164] width 13 height 13
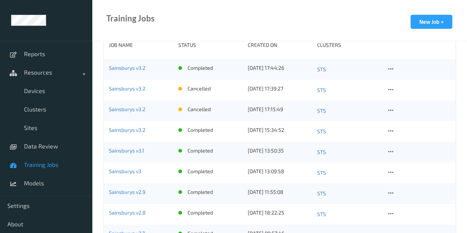
scroll to position [107, 0]
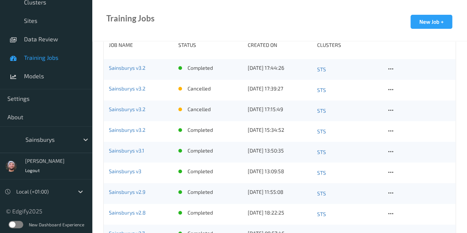
click at [65, 137] on div at bounding box center [50, 139] width 50 height 9
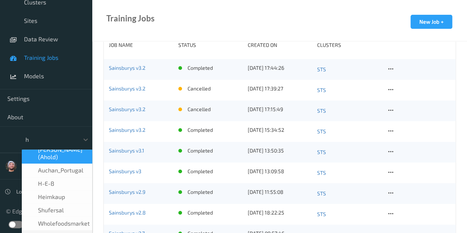
scroll to position [4, 0]
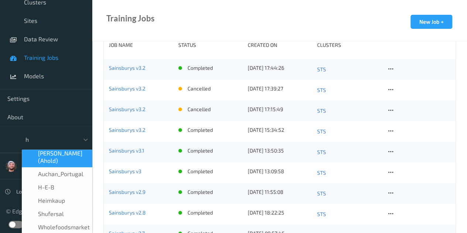
type input "h-"
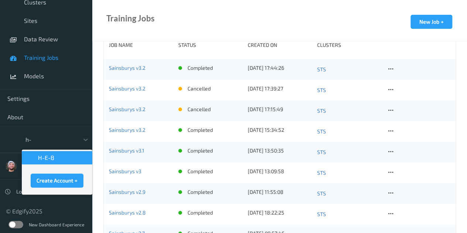
scroll to position [0, 0]
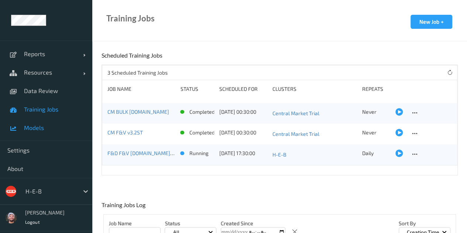
click at [63, 131] on link "Models" at bounding box center [46, 128] width 92 height 18
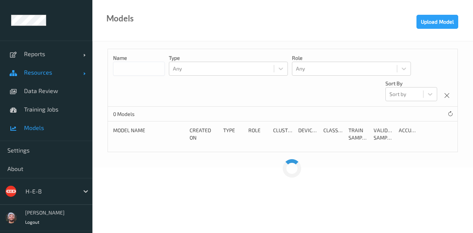
click at [48, 74] on span "Resources" at bounding box center [53, 72] width 59 height 7
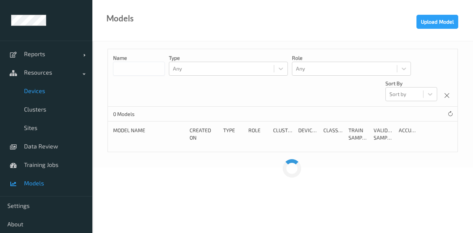
click at [44, 83] on link "Devices" at bounding box center [46, 91] width 92 height 18
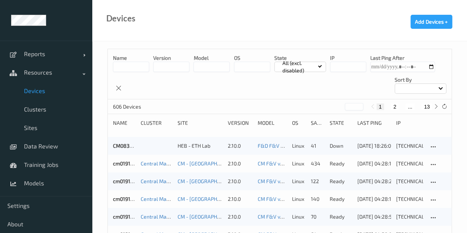
click at [434, 110] on div "1 2 ... 13" at bounding box center [405, 107] width 72 height 8
click at [430, 107] on button "13" at bounding box center [427, 106] width 10 height 7
type input "**"
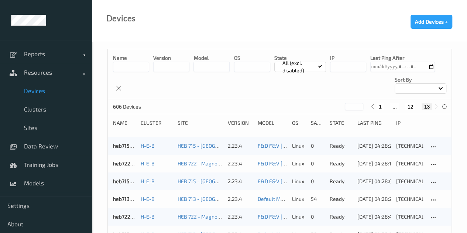
scroll to position [25, 0]
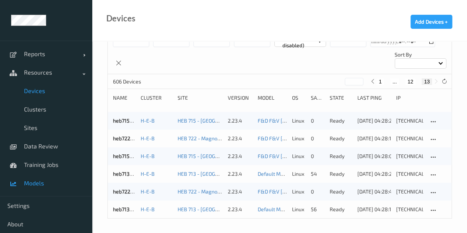
click at [64, 185] on span "Models" at bounding box center [54, 183] width 61 height 7
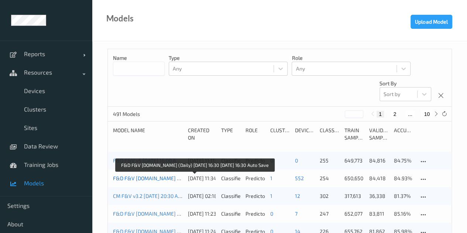
click at [147, 179] on link "F&D F&V [DOMAIN_NAME] (Daily) [DATE] 16:30 [DATE] 16:30 Auto Save" at bounding box center [195, 178] width 164 height 6
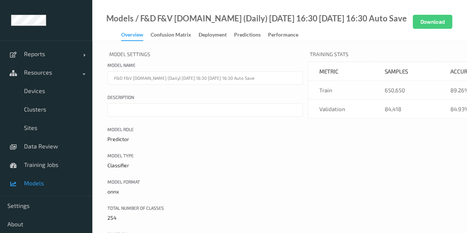
click at [231, 35] on link "Deployment" at bounding box center [216, 35] width 35 height 10
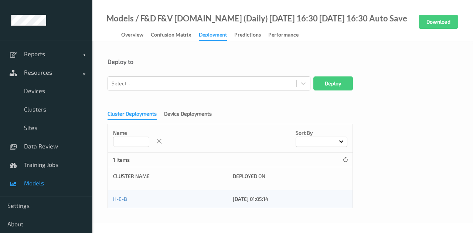
click at [230, 36] on link "Deployment" at bounding box center [216, 35] width 35 height 11
click at [174, 77] on div "Select..." at bounding box center [208, 83] width 203 height 14
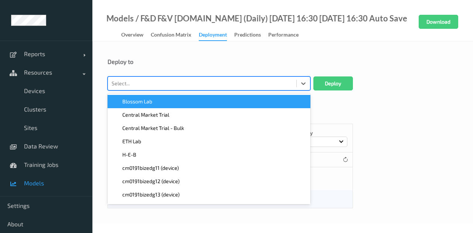
click at [166, 86] on div at bounding box center [202, 83] width 181 height 9
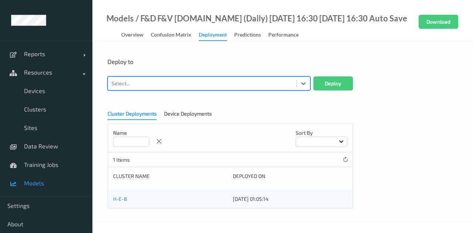
type input "6"
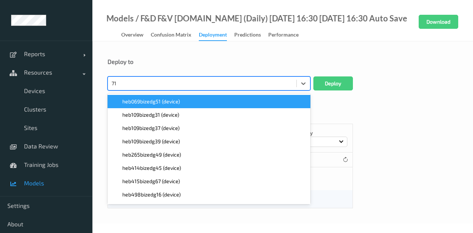
type input "713"
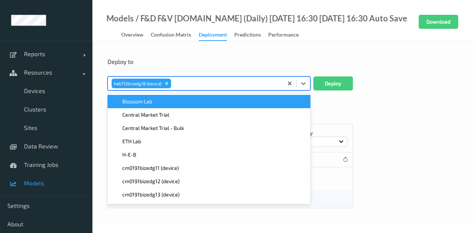
paste input "713"
type input "713"
paste input "713"
type input "713"
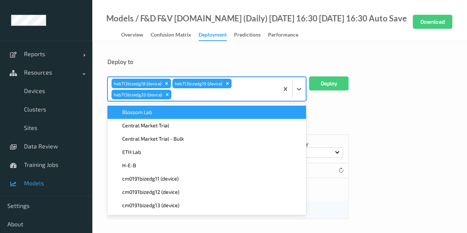
paste input "713"
type input "713"
paste input "713"
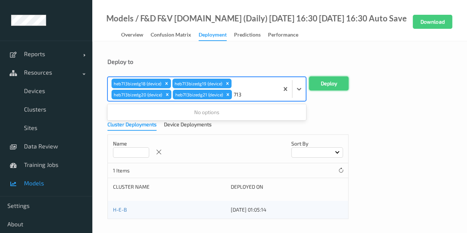
type input "713"
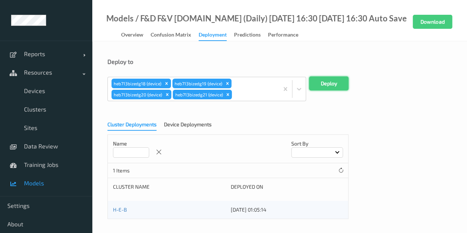
click at [340, 85] on button "Deploy" at bounding box center [329, 83] width 40 height 14
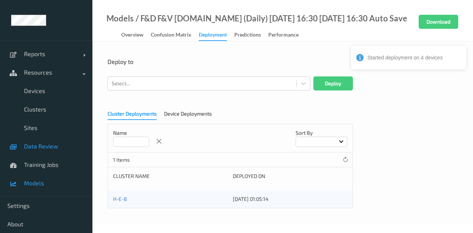
click at [44, 153] on link "Data Review" at bounding box center [46, 146] width 92 height 18
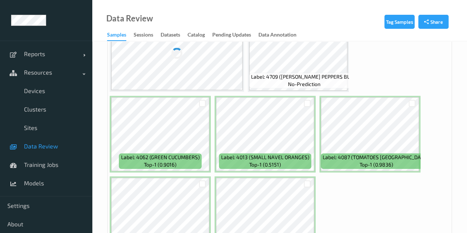
scroll to position [554, 0]
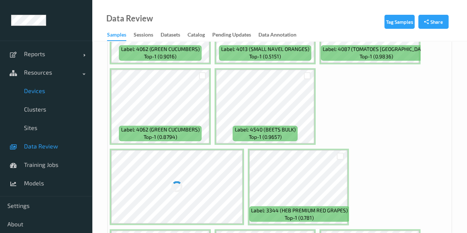
click at [50, 96] on link "Devices" at bounding box center [46, 91] width 92 height 18
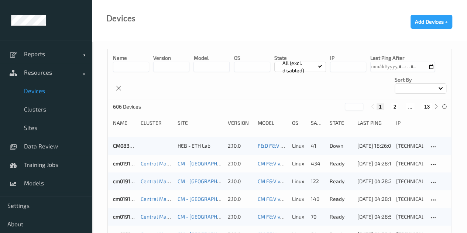
click at [426, 109] on button "13" at bounding box center [427, 106] width 10 height 7
type input "**"
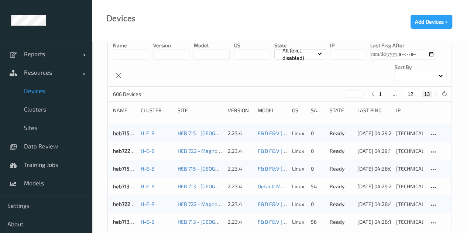
scroll to position [25, 0]
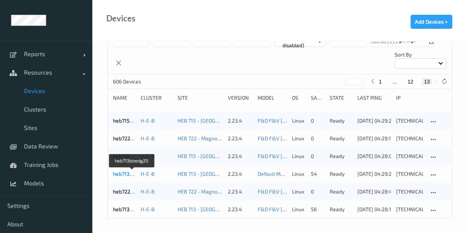
click at [131, 175] on link "heb713bizedg20" at bounding box center [132, 174] width 38 height 6
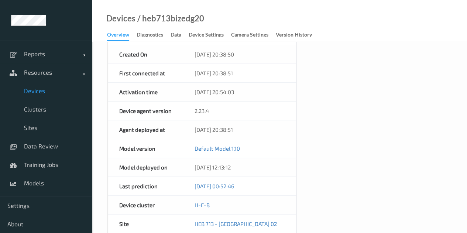
scroll to position [222, 0]
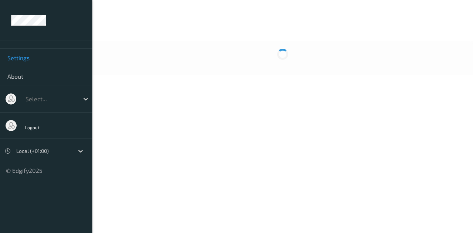
click at [27, 52] on link "Settings" at bounding box center [46, 58] width 92 height 18
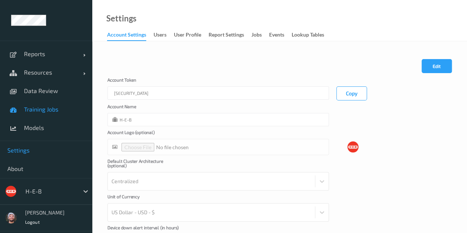
click at [64, 106] on span "Training Jobs" at bounding box center [54, 109] width 61 height 7
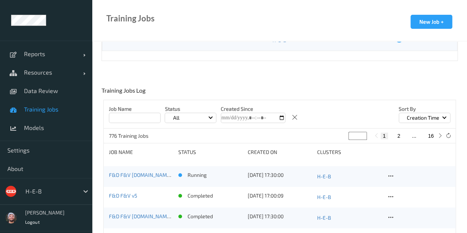
scroll to position [148, 0]
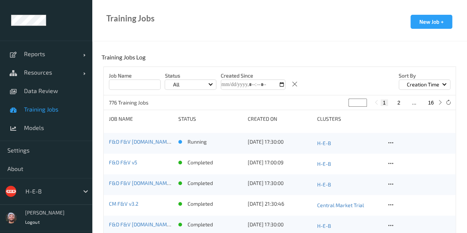
click at [68, 182] on div "H-E-B" at bounding box center [46, 191] width 92 height 27
click at [66, 193] on div at bounding box center [50, 191] width 50 height 9
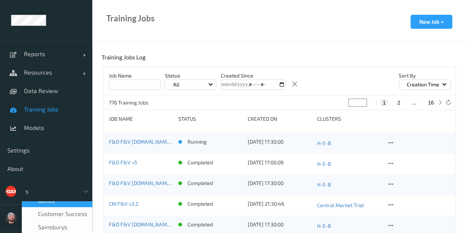
scroll to position [0, 0]
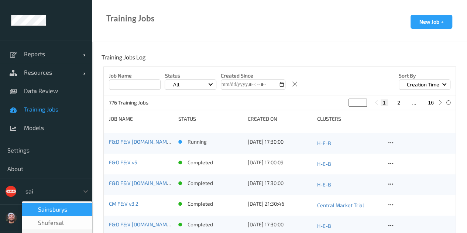
type input "[PERSON_NAME]"
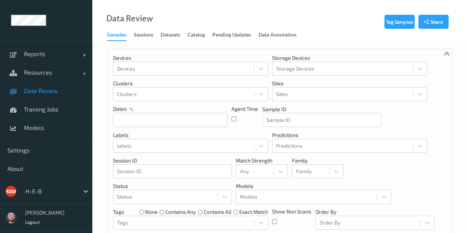
click at [61, 91] on span "Data Review" at bounding box center [54, 90] width 61 height 7
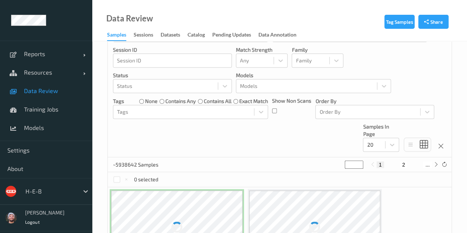
scroll to position [222, 0]
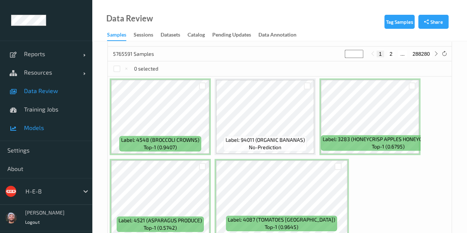
click at [41, 124] on span "Models" at bounding box center [54, 127] width 61 height 7
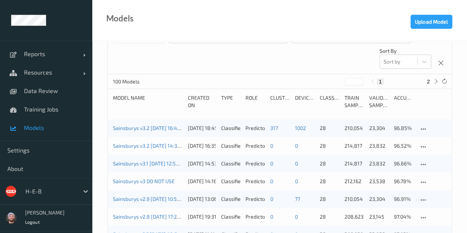
scroll to position [74, 0]
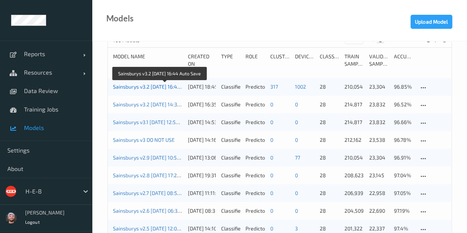
click at [142, 85] on link "Sainsburys v3.2 [DATE] 16:44 Auto Save" at bounding box center [159, 86] width 92 height 6
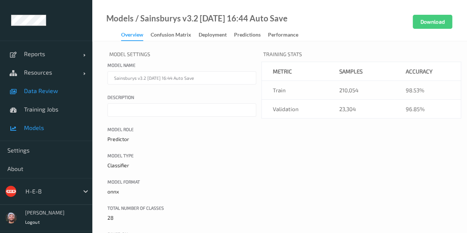
click at [14, 83] on link "Data Review" at bounding box center [46, 91] width 92 height 18
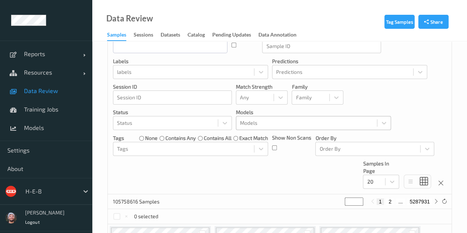
click at [271, 126] on div at bounding box center [306, 123] width 133 height 9
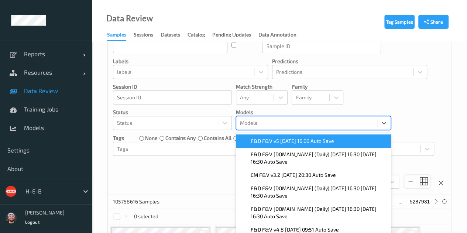
scroll to position [87, 0]
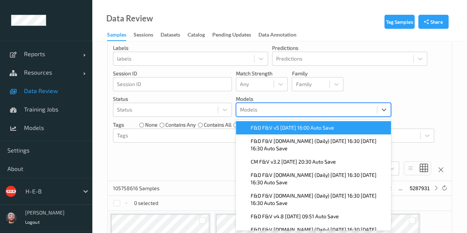
click at [272, 129] on span "F&D F&V v5 2025-09-18 16:00 Auto Save" at bounding box center [292, 127] width 83 height 7
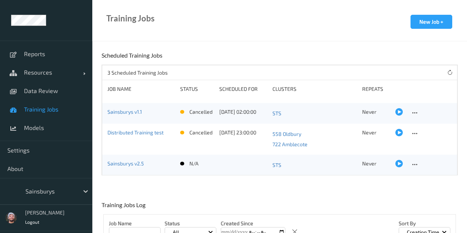
click at [50, 98] on link "Data Review" at bounding box center [46, 91] width 92 height 18
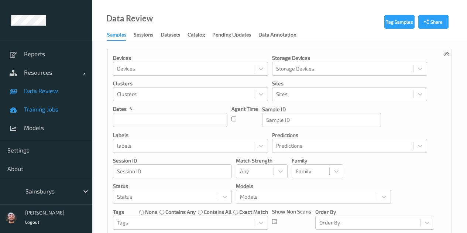
click at [40, 113] on link "Training Jobs" at bounding box center [46, 109] width 92 height 18
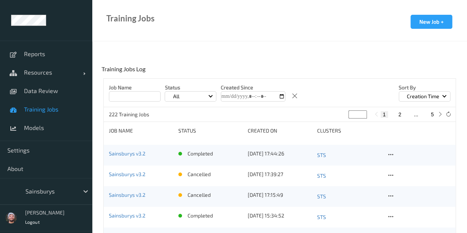
scroll to position [148, 0]
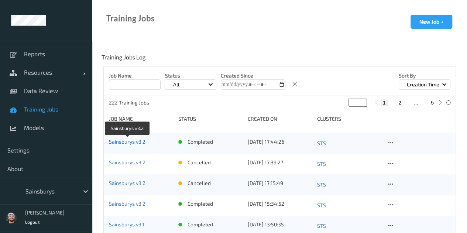
click at [141, 143] on link "Sainsburys v3.2" at bounding box center [127, 142] width 37 height 6
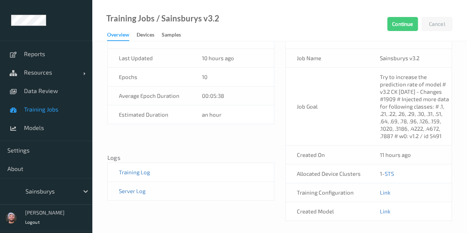
scroll to position [273, 0]
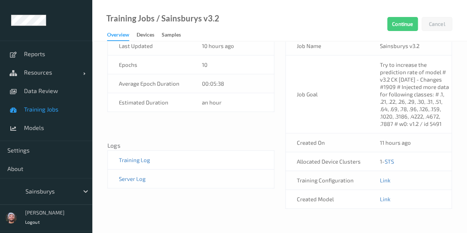
click at [378, 199] on td "Link" at bounding box center [410, 199] width 83 height 19
click at [387, 198] on link "Link" at bounding box center [385, 199] width 11 height 7
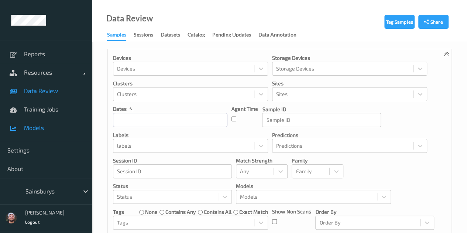
click at [35, 130] on span "Models" at bounding box center [54, 127] width 61 height 7
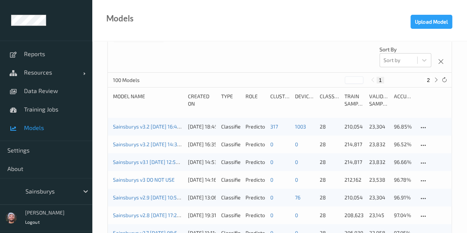
scroll to position [74, 0]
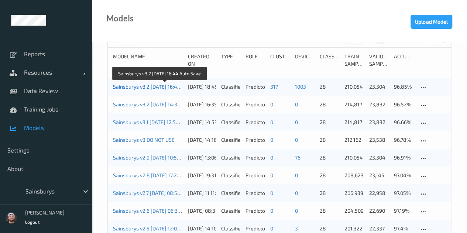
click at [146, 89] on link "Sainsburys v3.2 [DATE] 16:44 Auto Save" at bounding box center [159, 86] width 92 height 6
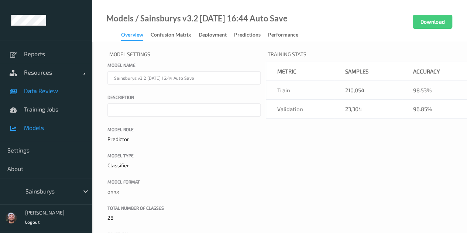
click at [64, 93] on span "Data Review" at bounding box center [54, 90] width 61 height 7
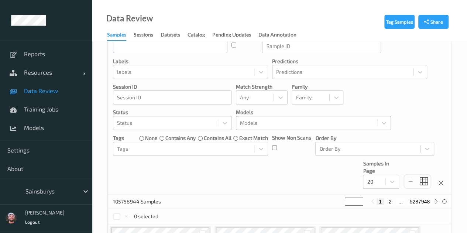
click at [267, 125] on div at bounding box center [306, 123] width 133 height 9
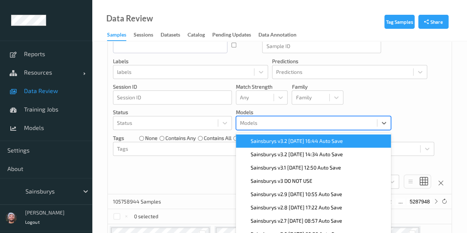
scroll to position [87, 0]
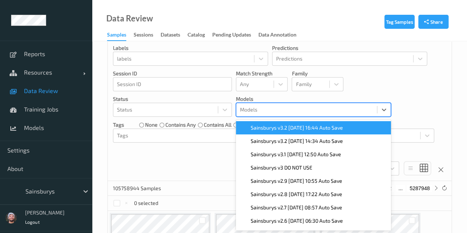
click at [267, 125] on span "Sainsburys v3.2 [DATE] 16:44 Auto Save" at bounding box center [297, 127] width 92 height 7
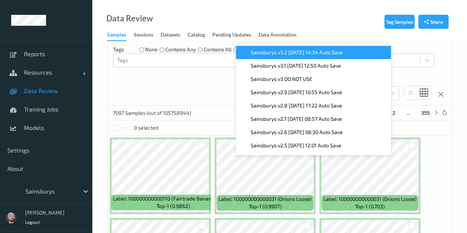
scroll to position [198, 0]
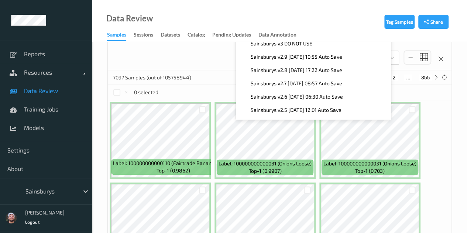
click at [221, 71] on div "7097 Samples (out of 105758944) * 1 2 ... 355" at bounding box center [280, 77] width 344 height 15
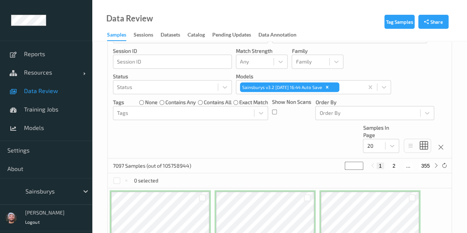
scroll to position [87, 0]
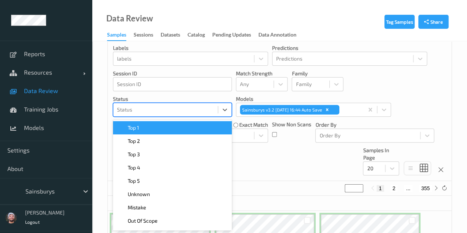
click at [168, 110] on div at bounding box center [165, 109] width 97 height 9
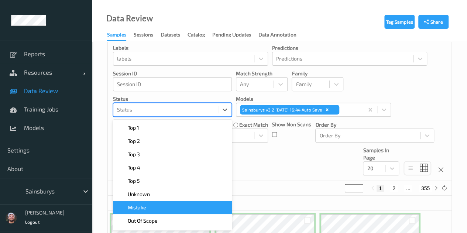
click at [144, 199] on div "Unknown" at bounding box center [172, 194] width 119 height 13
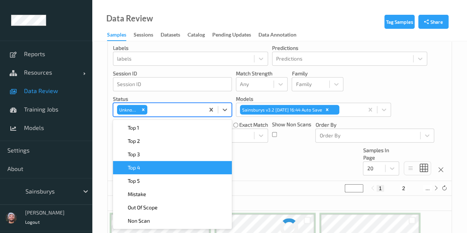
click at [290, 144] on div "Devices Devices Storage Devices Storage Devices Clusters Clusters Sites Sites d…" at bounding box center [280, 71] width 344 height 219
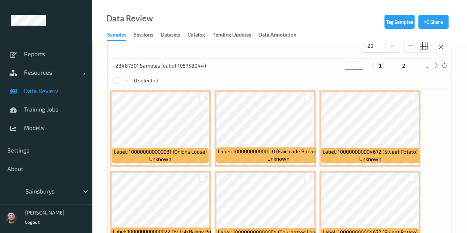
scroll to position [198, 0]
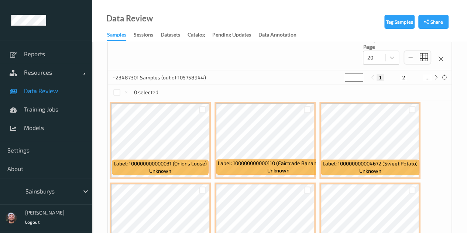
click at [29, 93] on span "Data Review" at bounding box center [54, 90] width 61 height 7
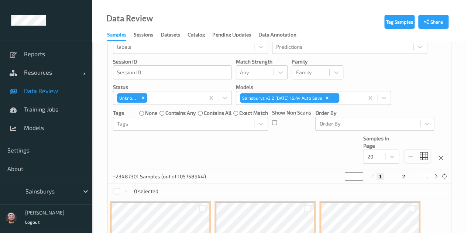
scroll to position [111, 0]
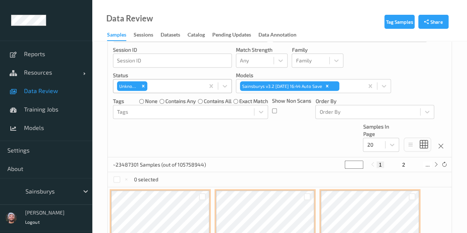
click at [139, 84] on div "Unknown" at bounding box center [132, 86] width 30 height 10
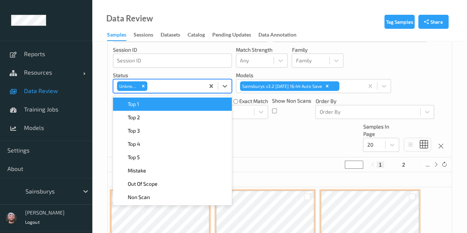
click at [163, 85] on div at bounding box center [175, 86] width 52 height 9
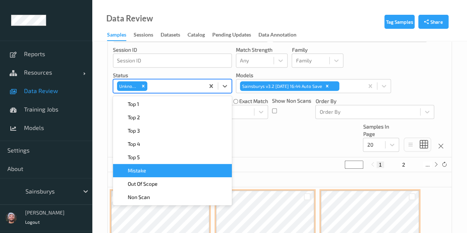
click at [148, 171] on div "Mistake" at bounding box center [172, 170] width 110 height 7
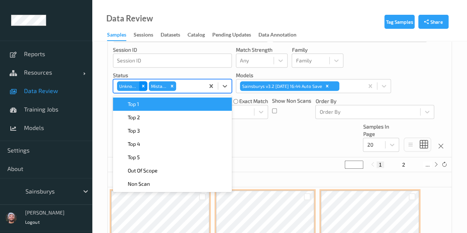
click at [144, 88] on icon "Remove Unknown" at bounding box center [143, 85] width 5 height 5
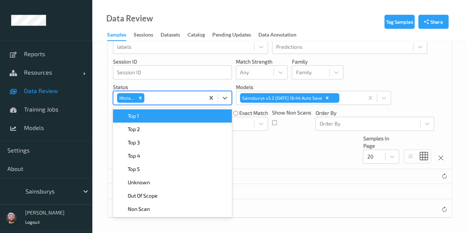
scroll to position [98, 0]
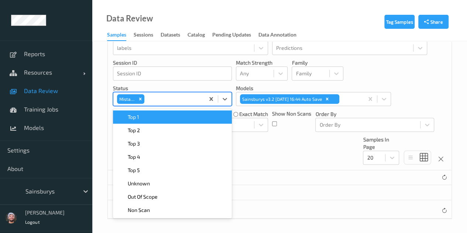
click at [99, 104] on div "Tag Samples Share Devices Devices Storage Devices Storage Devices Clusters Clus…" at bounding box center [279, 88] width 375 height 291
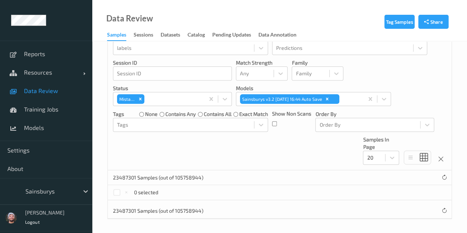
click at [52, 188] on div at bounding box center [50, 191] width 50 height 9
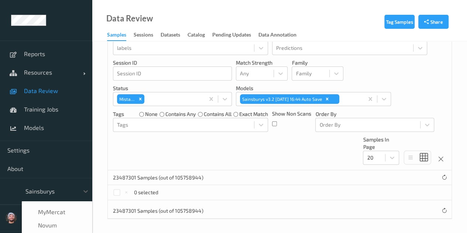
scroll to position [163, 0]
click at [60, 228] on span "Sainsburys" at bounding box center [45, 226] width 29 height 7
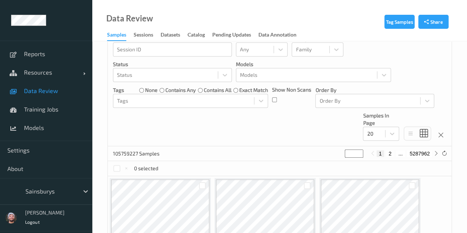
scroll to position [111, 0]
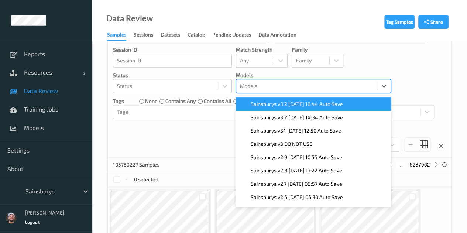
click at [277, 89] on div at bounding box center [306, 86] width 133 height 9
click at [273, 104] on span "Sainsburys v3.2 [DATE] 16:44 Auto Save" at bounding box center [297, 103] width 92 height 7
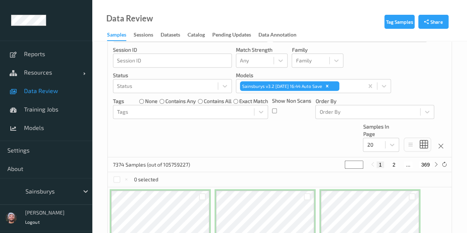
click at [185, 131] on div "Devices Devices Storage Devices Storage Devices Clusters Clusters Sites Sites d…" at bounding box center [280, 47] width 344 height 219
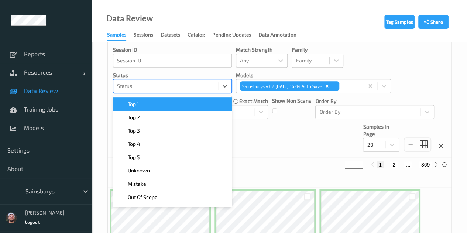
click at [133, 82] on div at bounding box center [165, 86] width 97 height 9
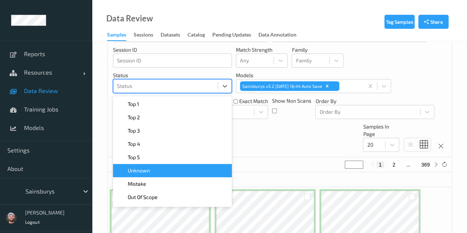
click at [146, 167] on span "Unknown" at bounding box center [139, 170] width 22 height 7
click at [276, 152] on div "Devices Devices Storage Devices Storage Devices Clusters Clusters Sites Sites d…" at bounding box center [280, 47] width 344 height 219
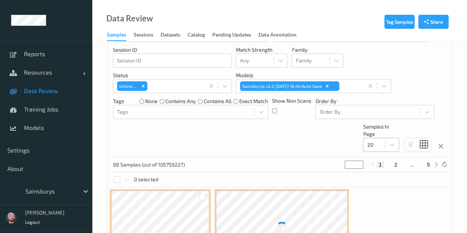
click at [376, 143] on div at bounding box center [374, 144] width 14 height 9
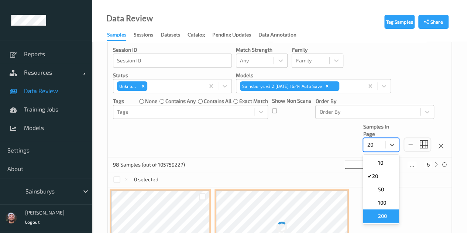
click at [386, 219] on span "200" at bounding box center [382, 215] width 9 height 7
click at [233, 135] on div "Devices Devices Storage Devices Storage Devices Clusters Clusters Sites Sites d…" at bounding box center [280, 47] width 344 height 219
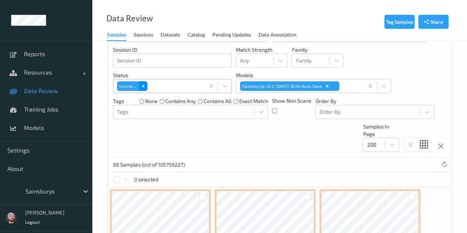
click at [146, 87] on div "Remove Unknown" at bounding box center [143, 86] width 8 height 10
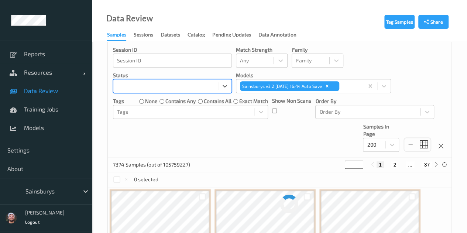
click at [148, 85] on div at bounding box center [165, 86] width 97 height 9
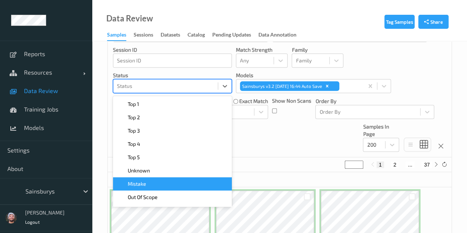
click at [177, 184] on div "Mistake" at bounding box center [172, 183] width 110 height 7
click at [281, 128] on div "Devices Devices Storage Devices Storage Devices Clusters Clusters Sites Sites d…" at bounding box center [280, 47] width 344 height 219
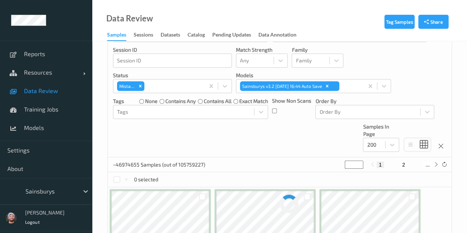
scroll to position [98, 0]
